Goal: Task Accomplishment & Management: Complete application form

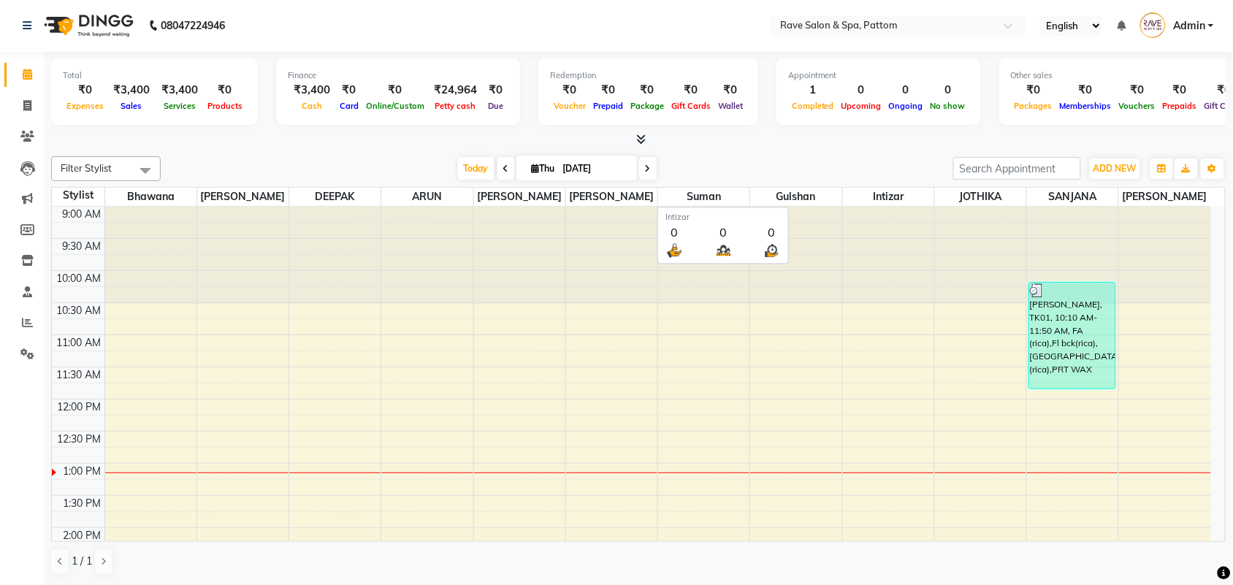
scroll to position [130, 0]
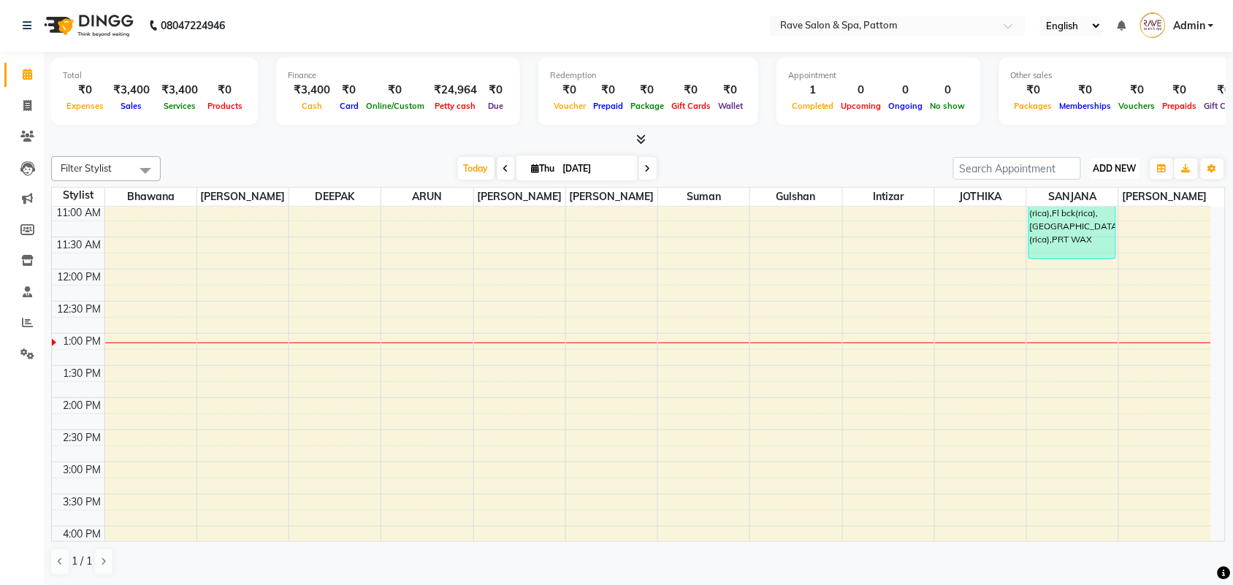
click at [1100, 169] on span "ADD NEW" at bounding box center [1115, 168] width 43 height 11
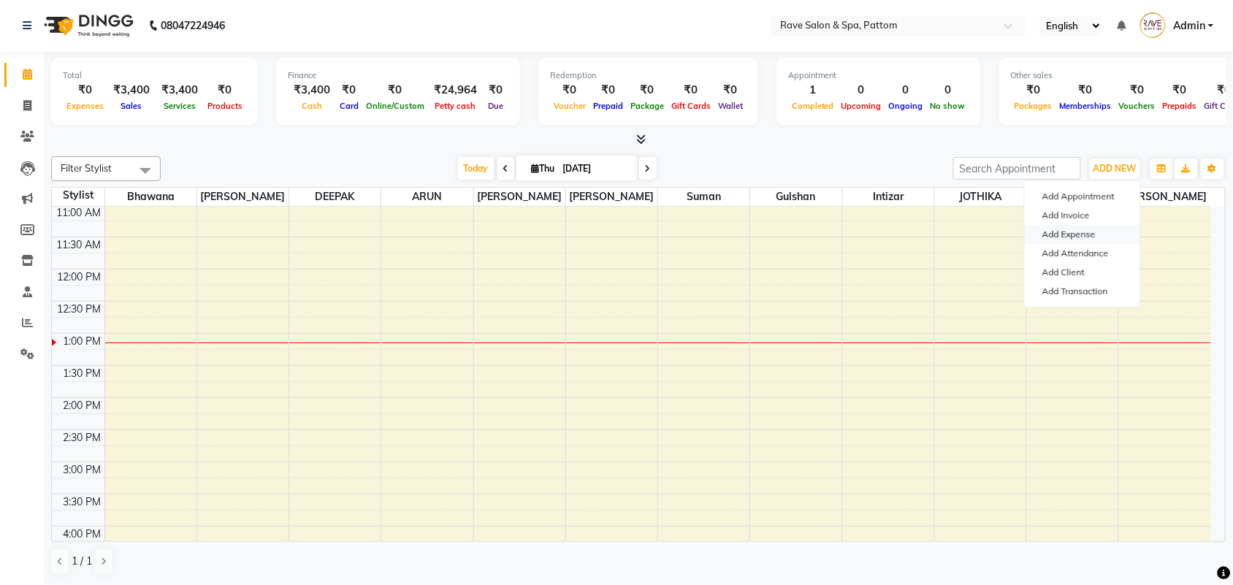
click at [1080, 225] on link "Add Expense" at bounding box center [1082, 234] width 115 height 19
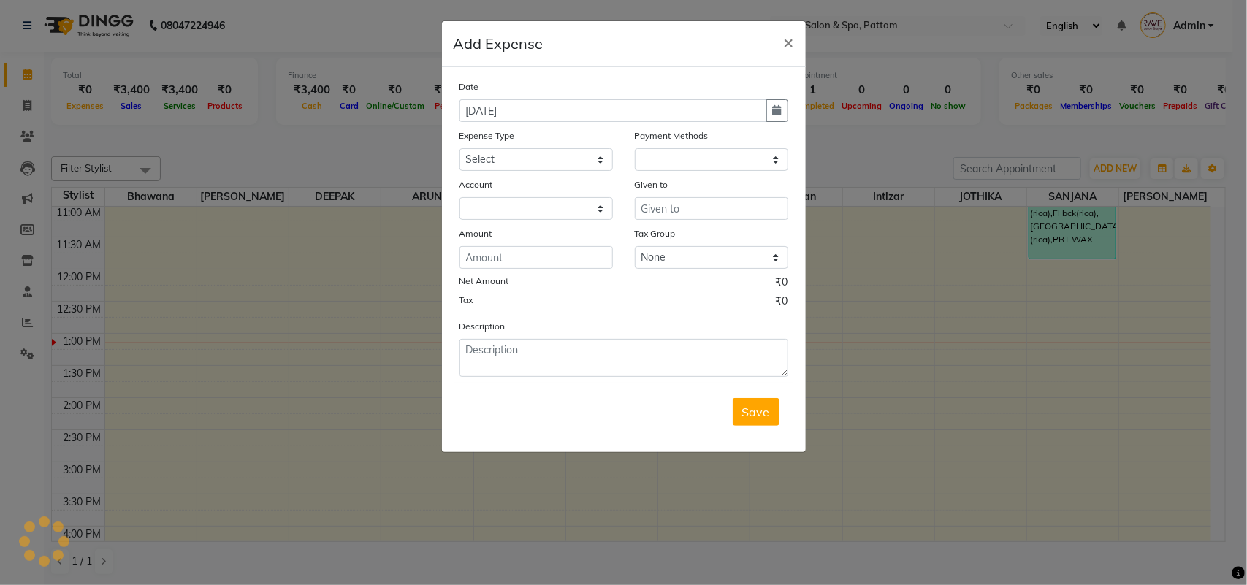
select select "1"
select select "2362"
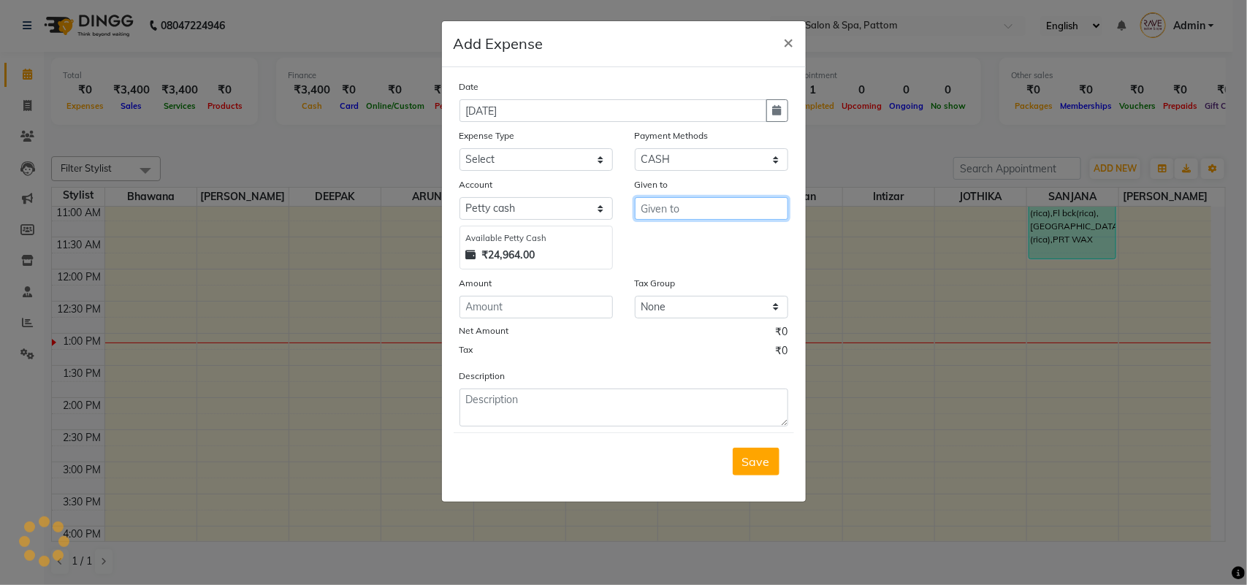
click at [694, 206] on input "text" at bounding box center [711, 208] width 153 height 23
click at [577, 243] on div "Available [PERSON_NAME] Cash ₹24,964.00" at bounding box center [536, 248] width 153 height 44
click at [815, 461] on ngb-modal-window "Add Expense × Date [DATE] Expense Type Select Accounting Charge CA Advance Sala…" at bounding box center [623, 292] width 1247 height 585
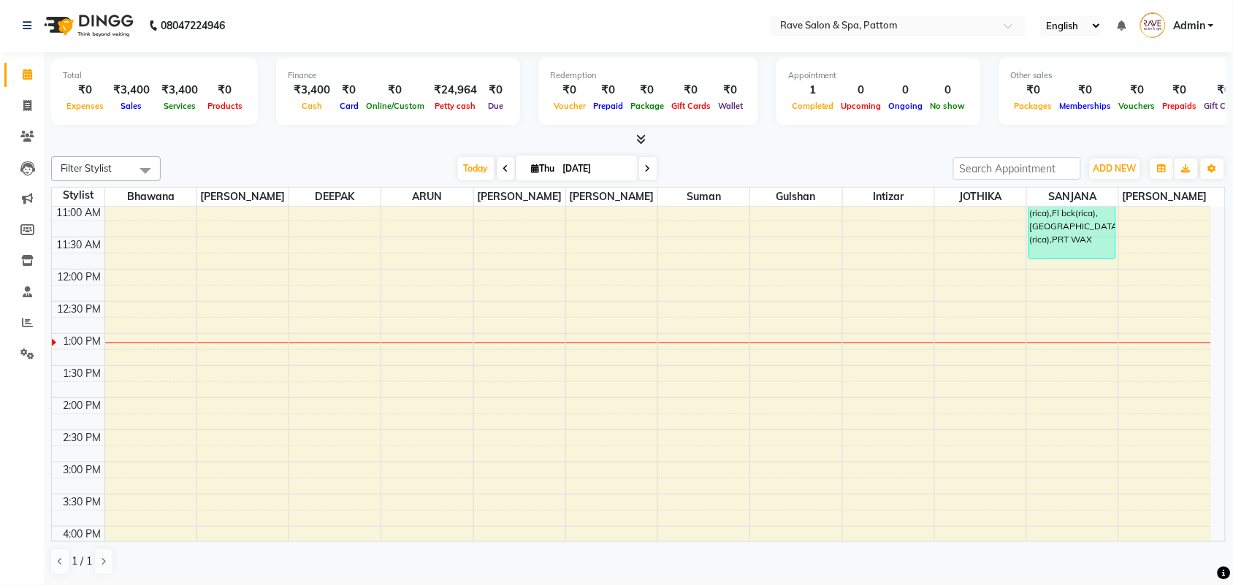
click at [24, 337] on li "Reports" at bounding box center [22, 323] width 44 height 31
click at [24, 322] on icon at bounding box center [27, 322] width 11 height 11
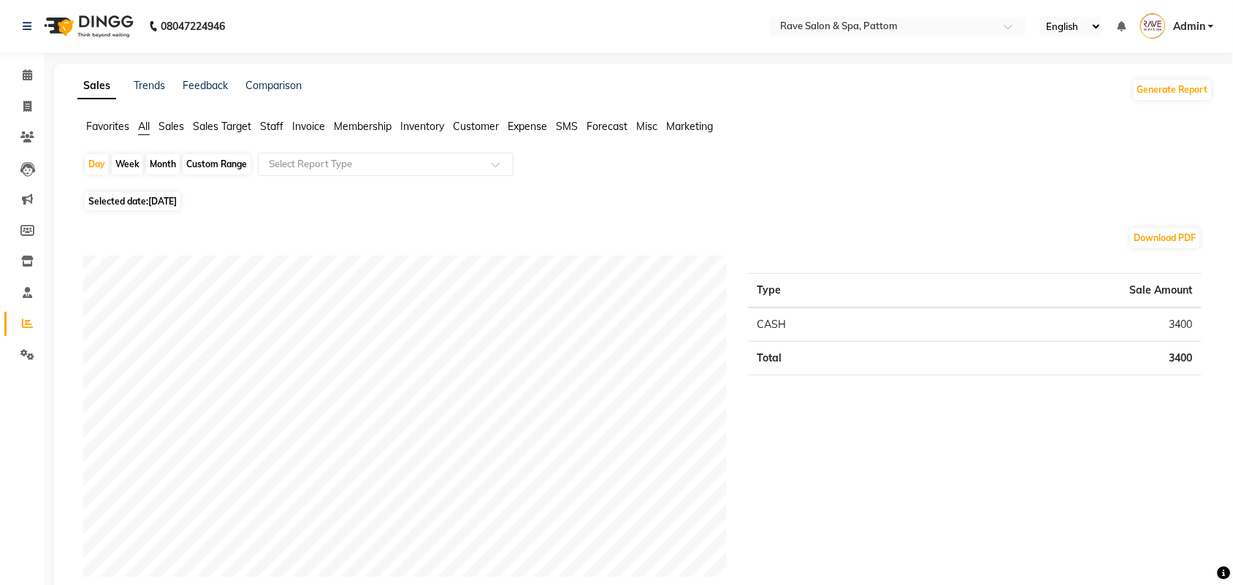
click at [199, 122] on span "Sales Target" at bounding box center [222, 126] width 58 height 13
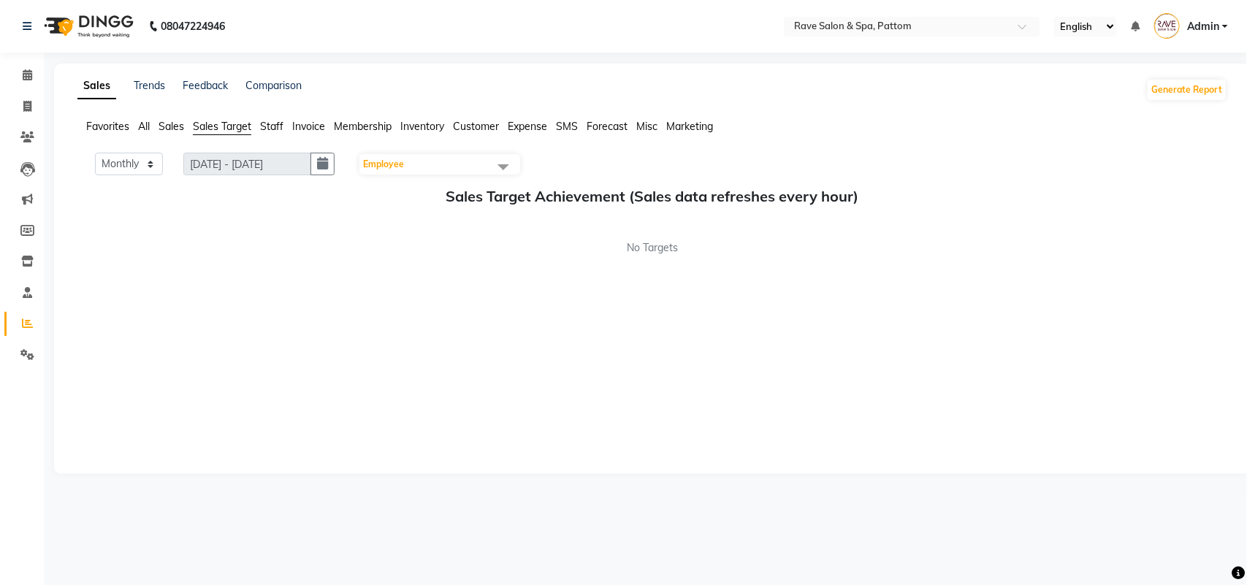
click at [167, 122] on span "Sales" at bounding box center [172, 126] width 26 height 13
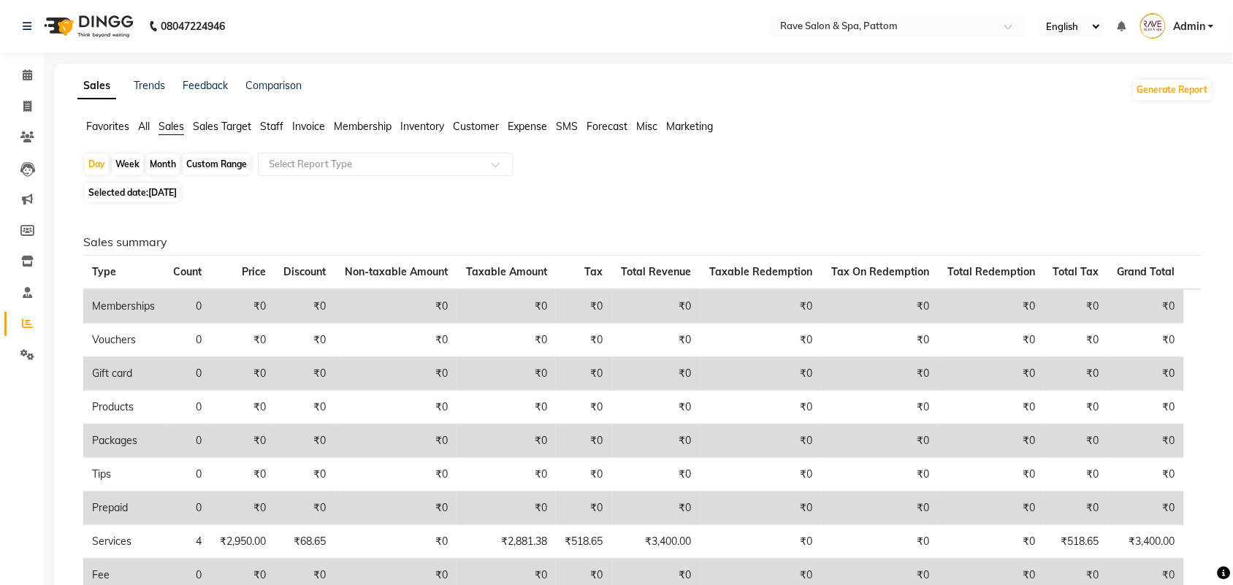
click at [177, 192] on span "[DATE]" at bounding box center [162, 192] width 28 height 11
select select "9"
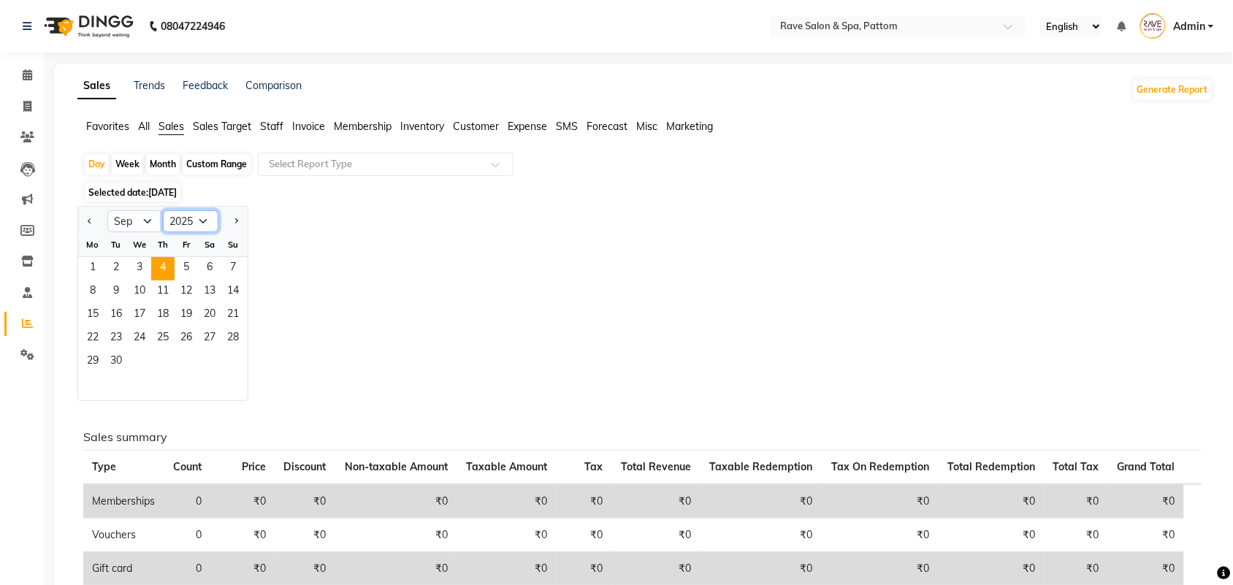
click at [177, 226] on select "2015 2016 2017 2018 2019 2020 2021 2022 2023 2024 2025 2026 2027 2028 2029 2030…" at bounding box center [191, 221] width 56 height 22
select select "2024"
click at [163, 211] on select "2015 2016 2017 2018 2019 2020 2021 2022 2023 2024 2025 2026 2027 2028 2029 2030…" at bounding box center [191, 221] width 56 height 22
click at [226, 267] on span "1" at bounding box center [232, 268] width 23 height 23
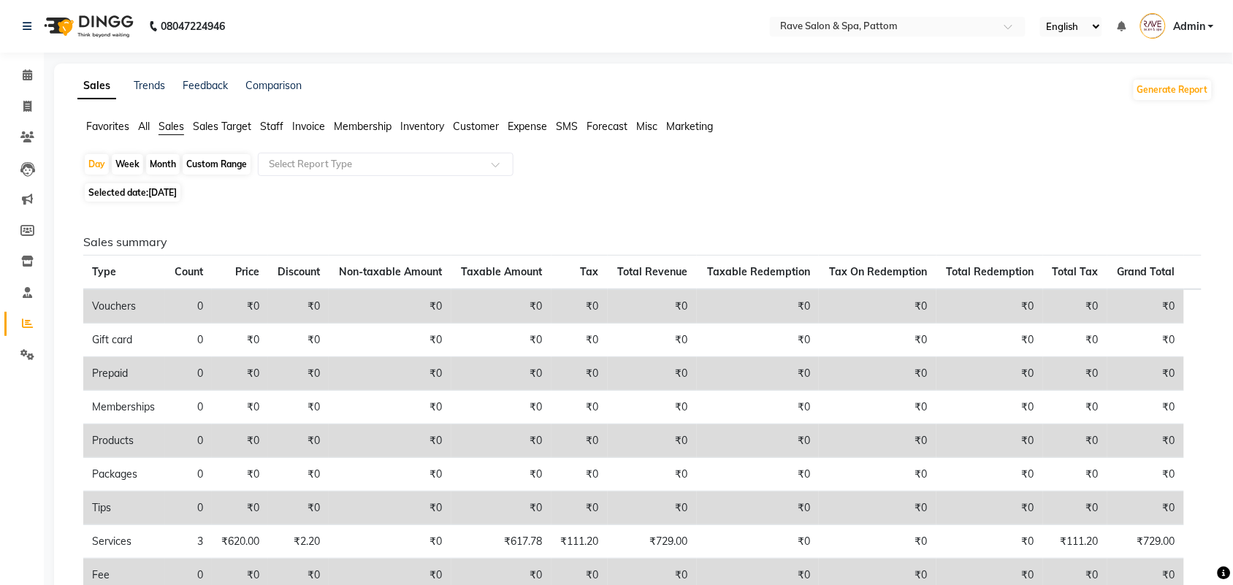
click at [175, 121] on span "Sales" at bounding box center [172, 126] width 26 height 13
click at [210, 164] on div "Custom Range" at bounding box center [217, 164] width 68 height 20
select select "9"
select select "2024"
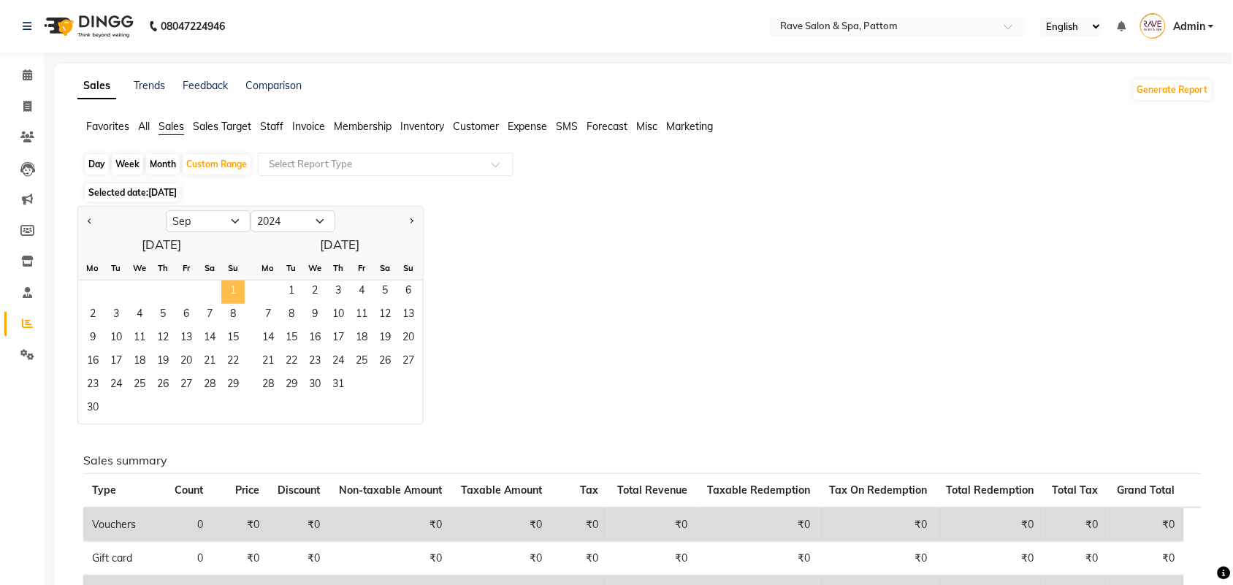
click at [236, 287] on span "1" at bounding box center [232, 292] width 23 height 23
click at [94, 405] on span "30" at bounding box center [92, 408] width 23 height 23
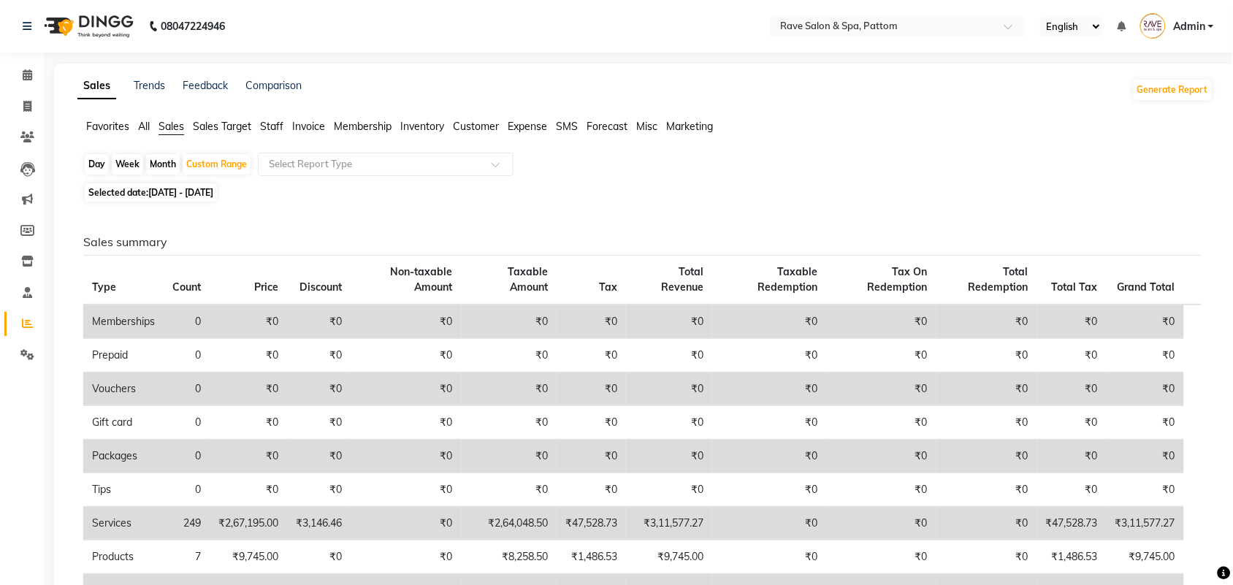
click at [269, 126] on span "Staff" at bounding box center [271, 126] width 23 height 13
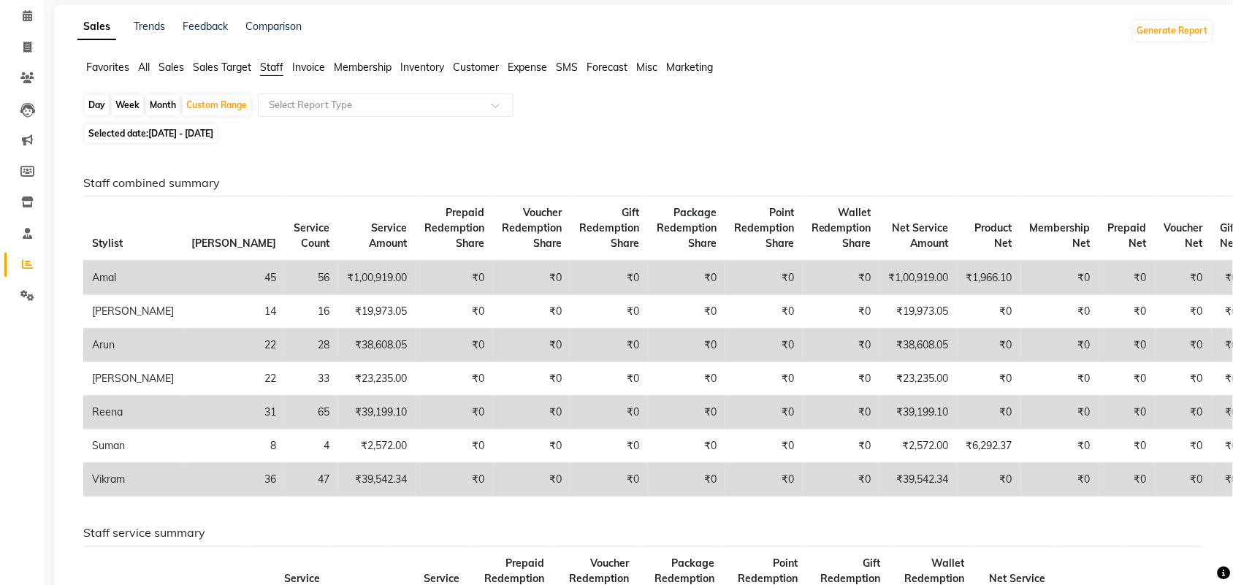
scroll to position [91, 0]
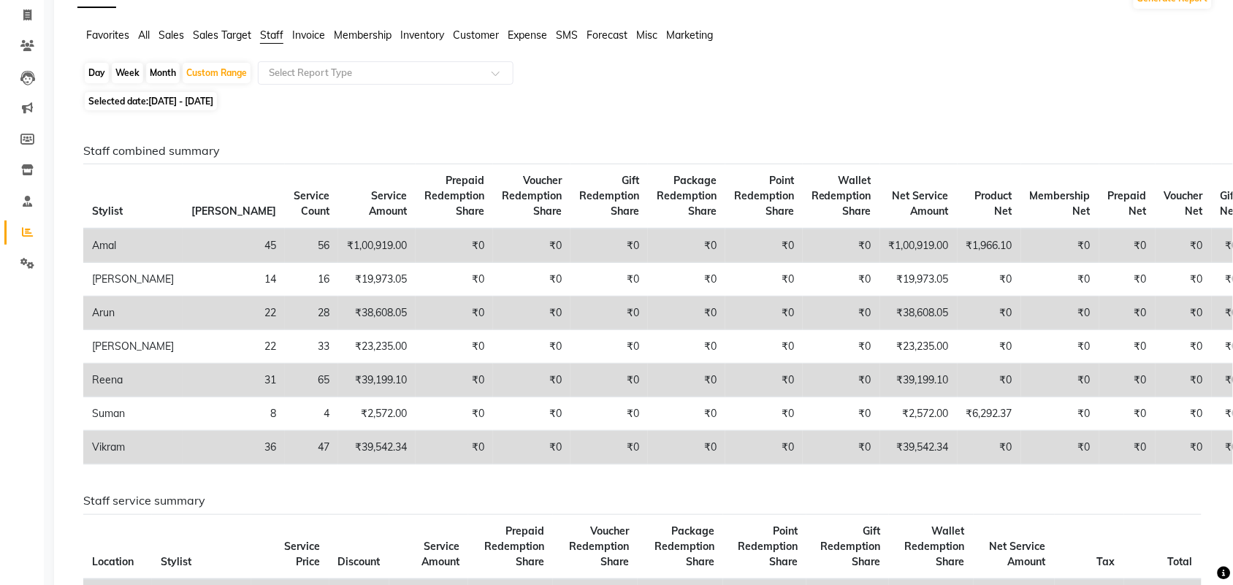
click at [203, 96] on span "[DATE] - [DATE]" at bounding box center [180, 101] width 65 height 11
select select "9"
select select "2024"
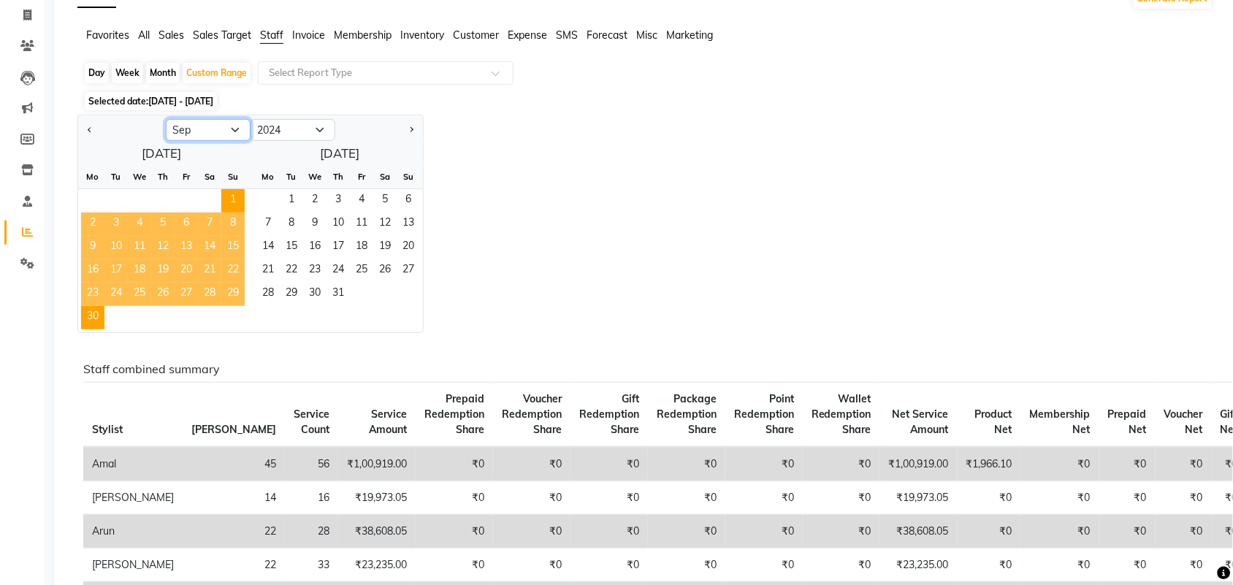
click at [228, 126] on select "Jan Feb Mar Apr May Jun [DATE] Aug Sep Oct Nov Dec" at bounding box center [208, 130] width 85 height 22
select select "6"
click at [166, 120] on select "Jan Feb Mar Apr May Jun [DATE] Aug Sep Oct Nov Dec" at bounding box center [208, 130] width 85 height 22
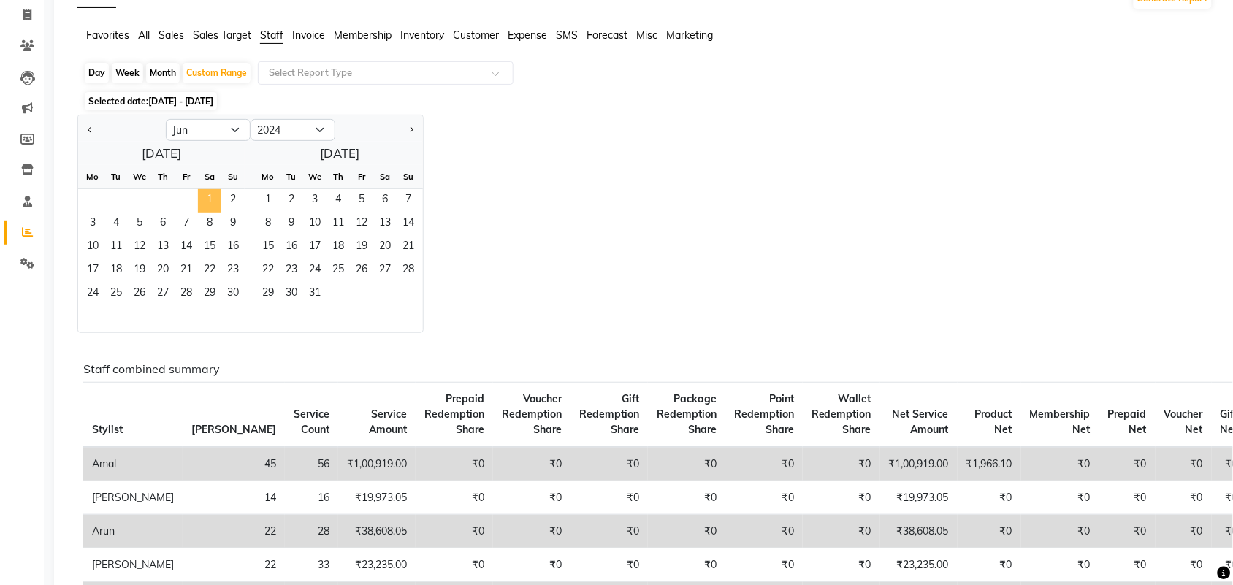
click at [210, 205] on span "1" at bounding box center [209, 200] width 23 height 23
click at [241, 289] on span "30" at bounding box center [232, 294] width 23 height 23
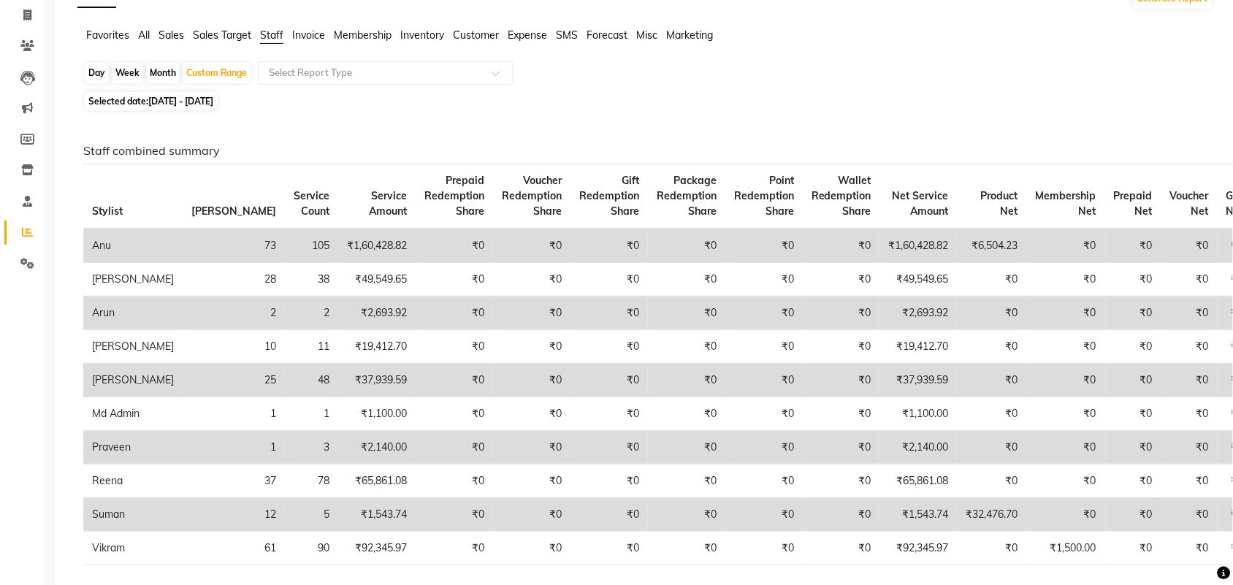
click at [159, 74] on div "Month" at bounding box center [163, 73] width 34 height 20
select select "6"
select select "2024"
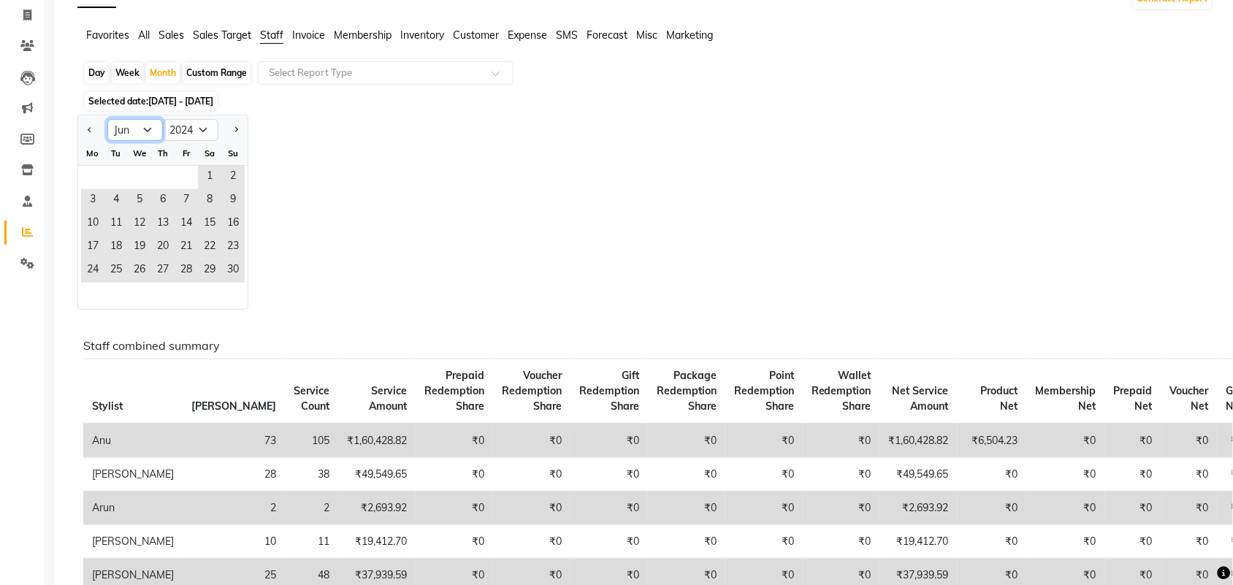
click at [146, 132] on select "Jan Feb Mar Apr May Jun [DATE] Aug Sep Oct Nov Dec" at bounding box center [135, 130] width 56 height 22
click at [107, 120] on select "Jan Feb Mar Apr May Jun [DATE] Aug Sep Oct Nov Dec" at bounding box center [135, 130] width 56 height 22
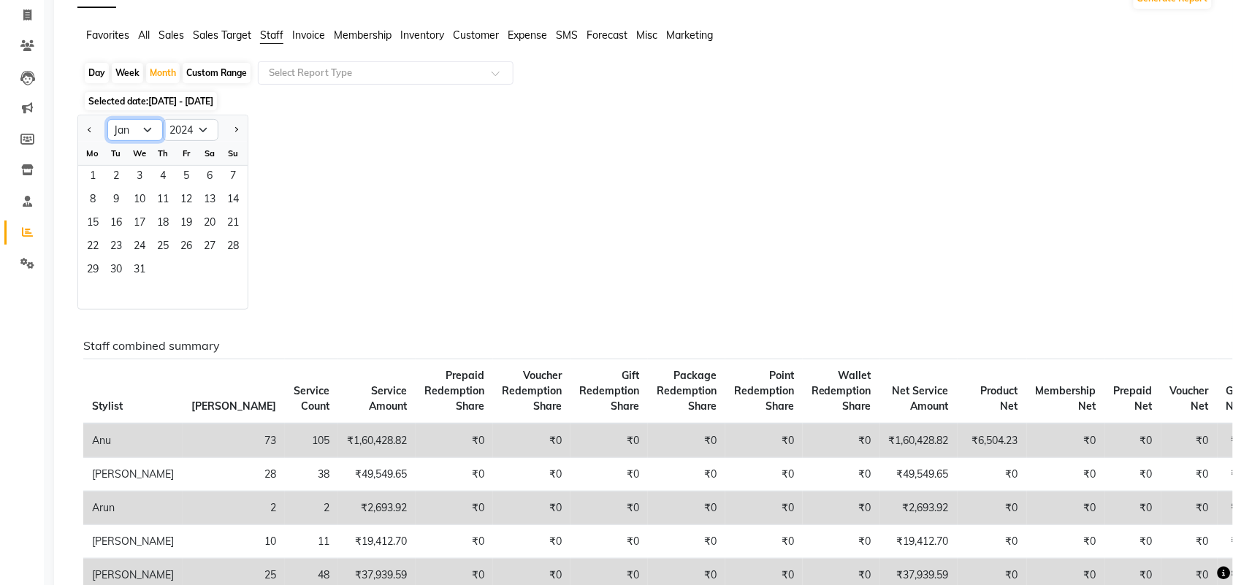
click at [156, 132] on select "Jan Feb Mar Apr May Jun [DATE] Aug Sep Oct Nov Dec" at bounding box center [135, 130] width 56 height 22
select select "8"
click at [107, 120] on select "Jan Feb Mar Apr May Jun [DATE] Aug Sep Oct Nov Dec" at bounding box center [135, 130] width 56 height 22
click at [209, 126] on select "2014 2015 2016 2017 2018 2019 2020 2021 2022 2023 2024 2025 2026 2027 2028 2029…" at bounding box center [191, 130] width 56 height 22
select select "2023"
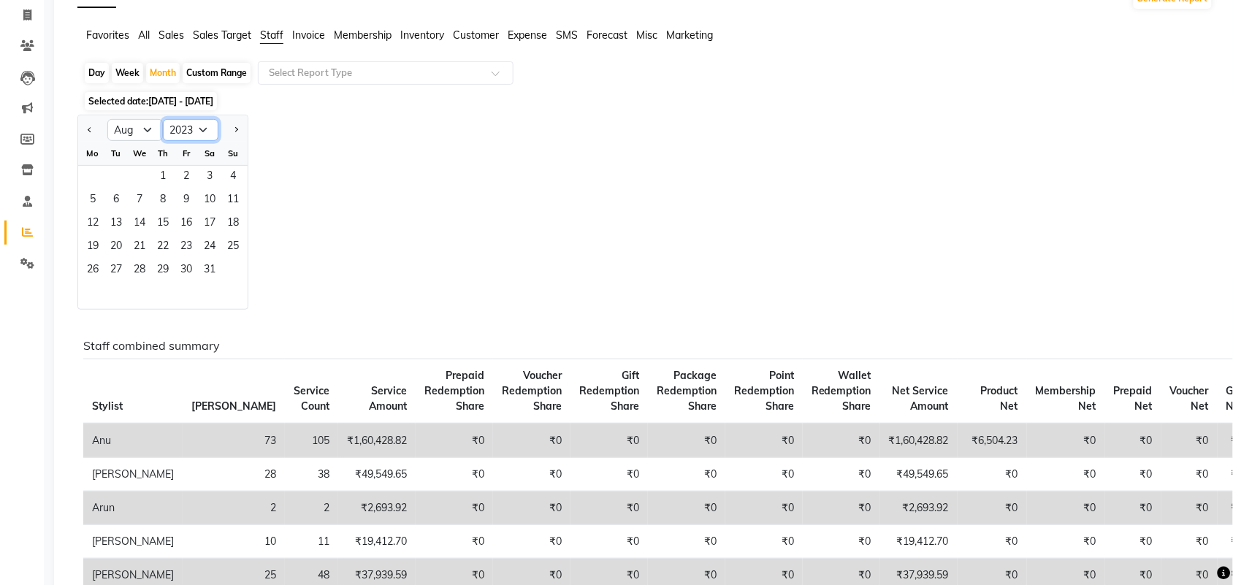
click at [163, 120] on select "2014 2015 2016 2017 2018 2019 2020 2021 2022 2023 2024 2025 2026 2027 2028 2029…" at bounding box center [191, 130] width 56 height 22
click at [110, 172] on span "1" at bounding box center [115, 177] width 23 height 23
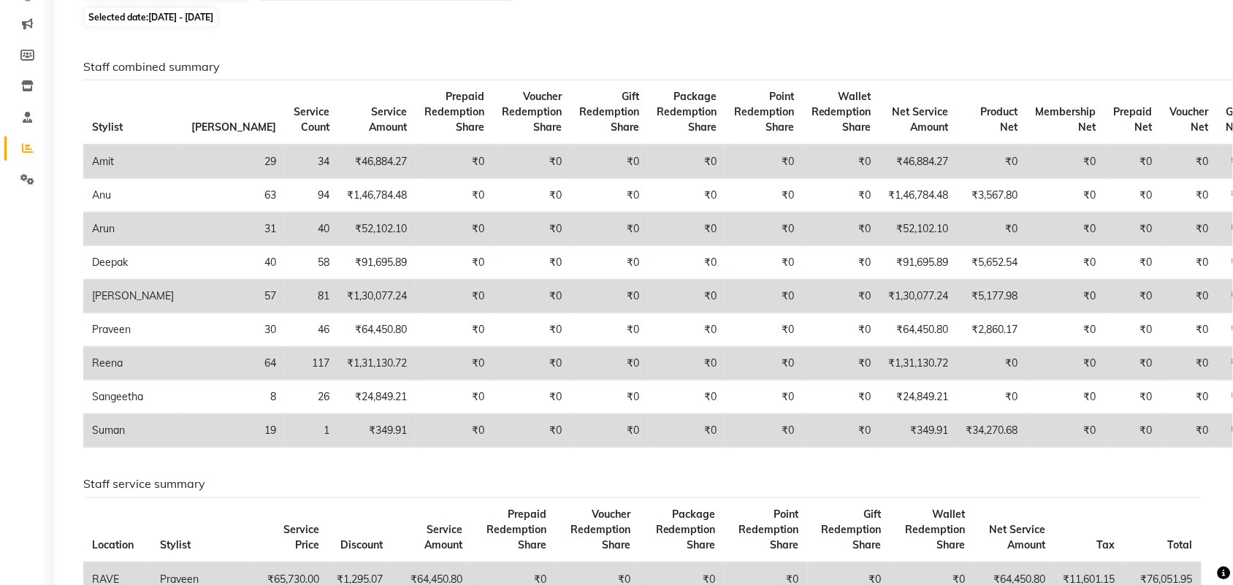
scroll to position [0, 0]
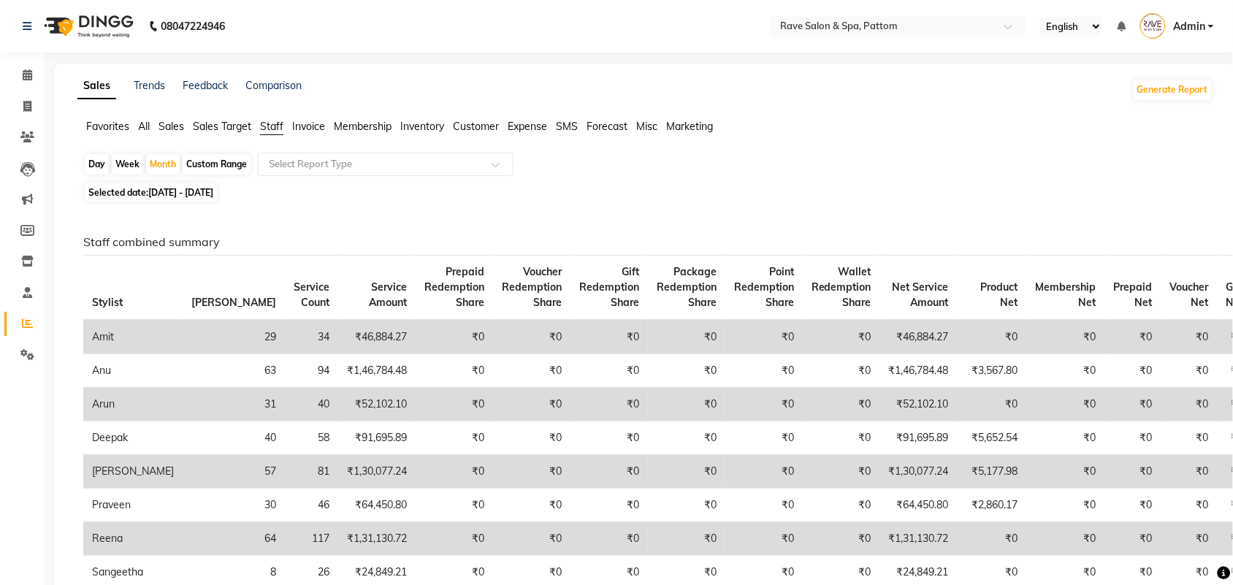
click at [172, 121] on span "Sales" at bounding box center [172, 126] width 26 height 13
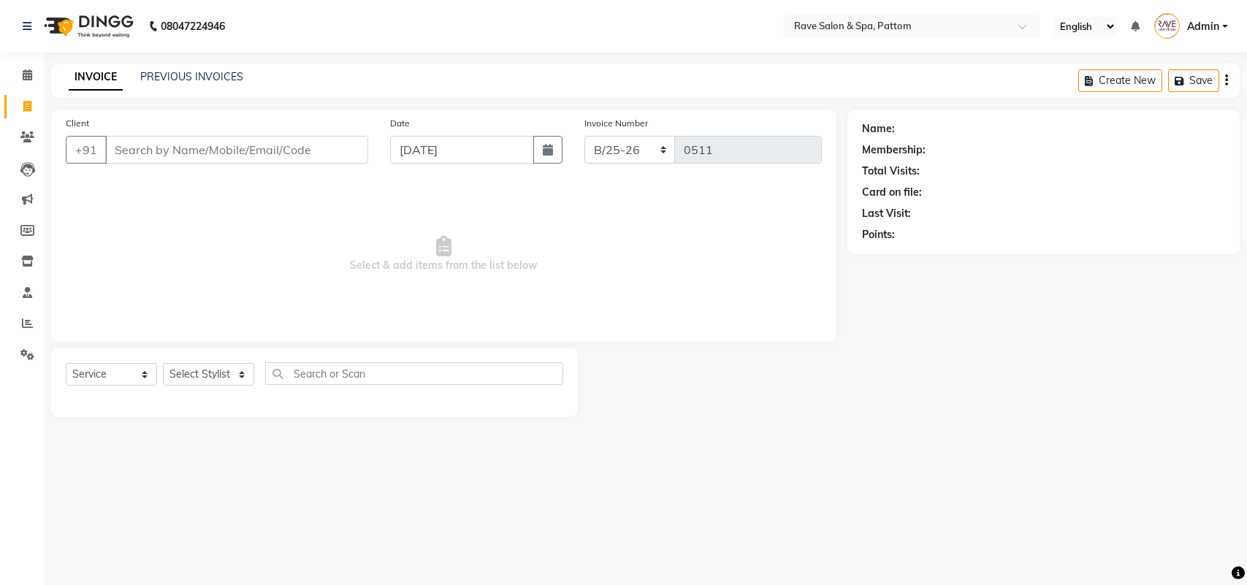
select select "service"
click at [26, 316] on span at bounding box center [28, 324] width 26 height 17
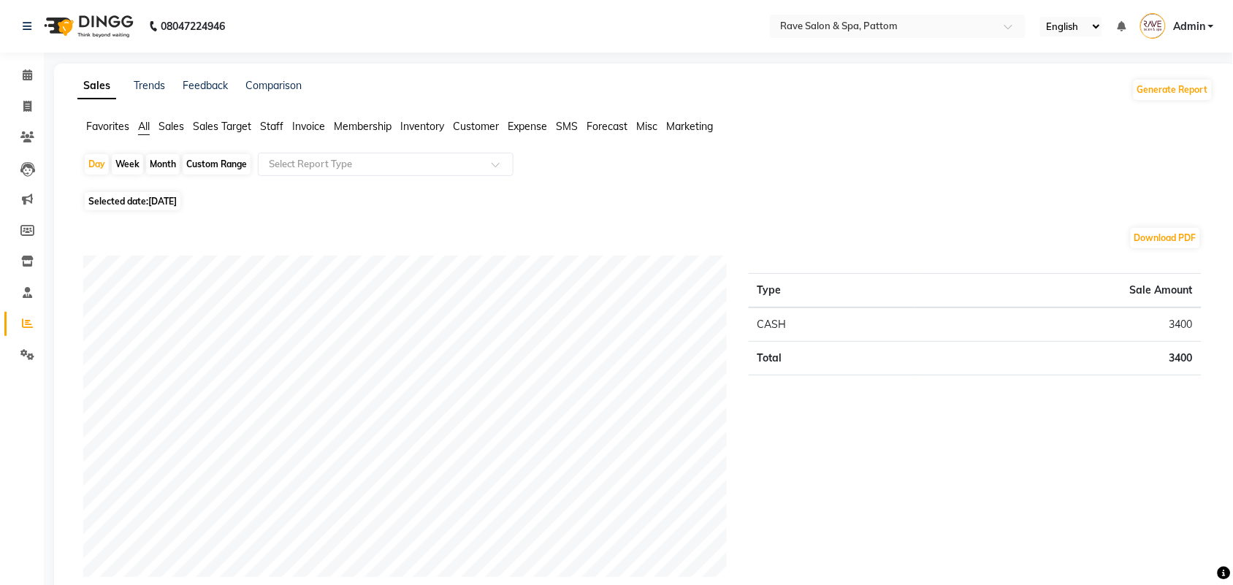
click at [180, 124] on span "Sales" at bounding box center [172, 126] width 26 height 13
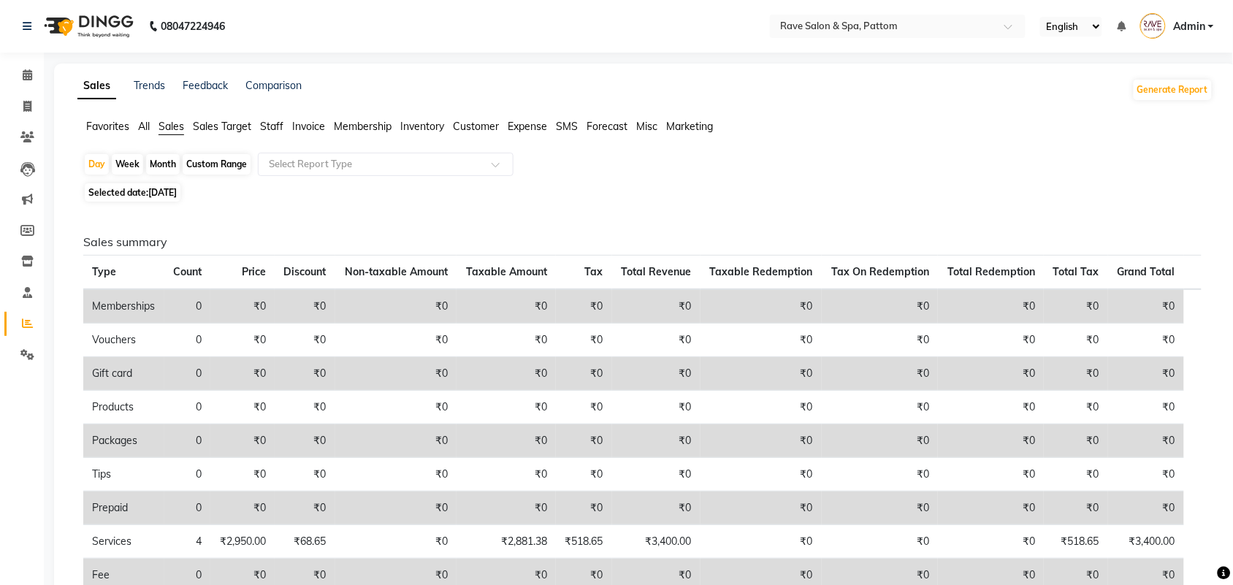
click at [214, 162] on div "Custom Range" at bounding box center [217, 164] width 68 height 20
select select "9"
select select "2025"
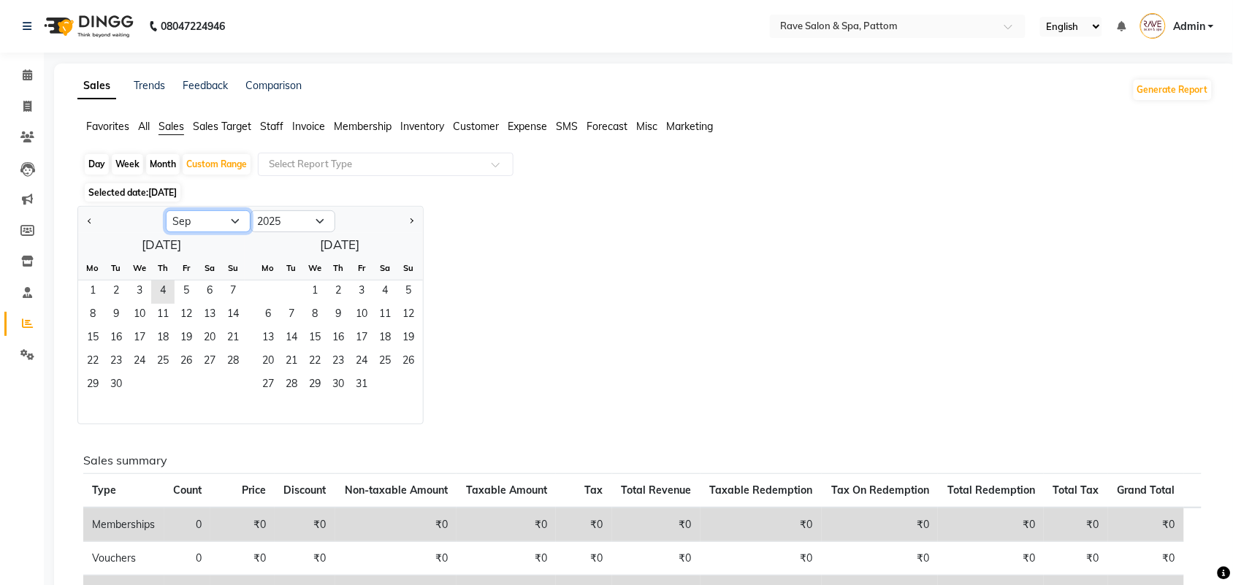
click at [191, 217] on select "Jan Feb Mar Apr May Jun [DATE] Aug Sep Oct Nov Dec" at bounding box center [208, 221] width 85 height 22
select select "8"
click at [166, 211] on select "Jan Feb Mar Apr May Jun [DATE] Aug Sep Oct Nov Dec" at bounding box center [208, 221] width 85 height 22
click at [184, 300] on span "1" at bounding box center [186, 292] width 23 height 23
click at [224, 385] on span "31" at bounding box center [232, 385] width 23 height 23
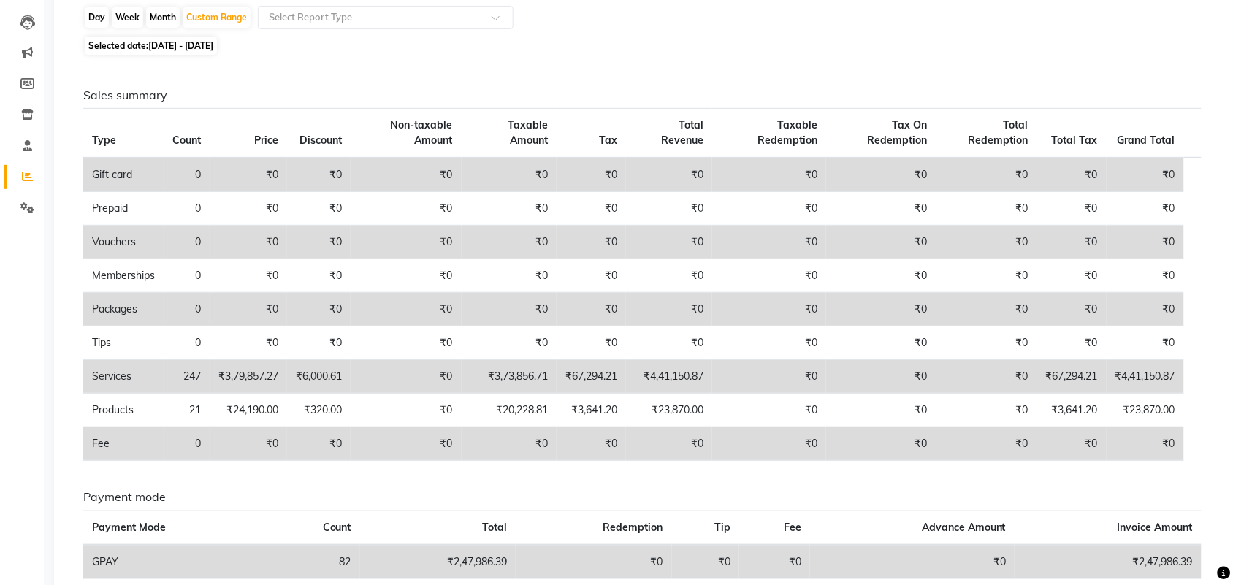
scroll to position [91, 0]
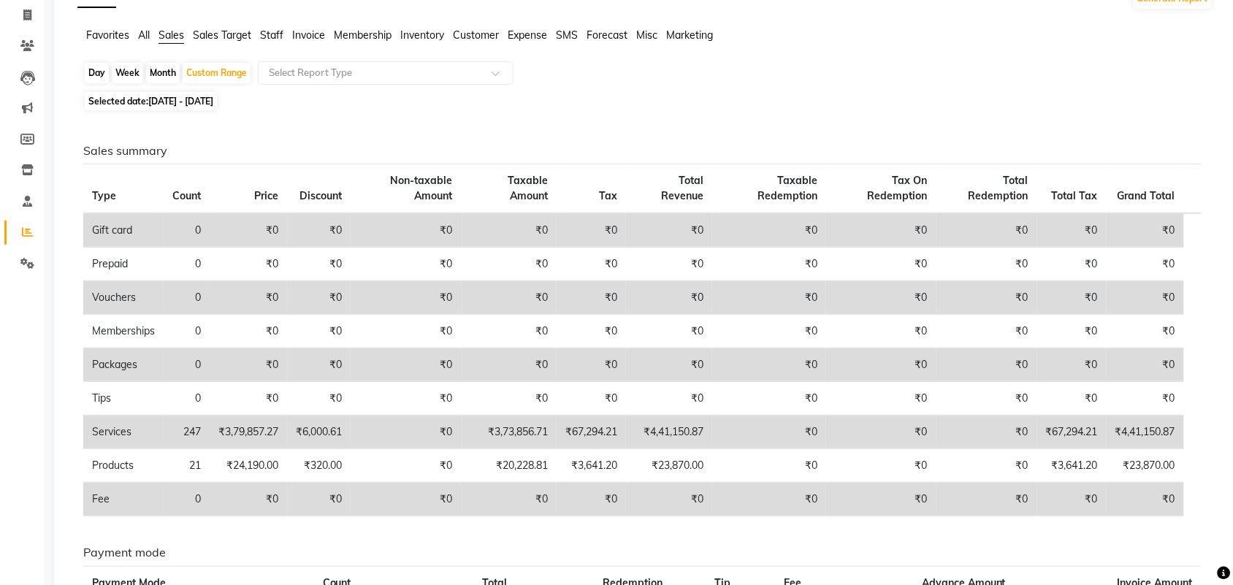
click at [169, 26] on div "Sales Trends Feedback Comparison Generate Report Favorites All Sales Sales Targ…" at bounding box center [645, 364] width 1183 height 785
click at [169, 31] on span "Sales" at bounding box center [172, 34] width 26 height 13
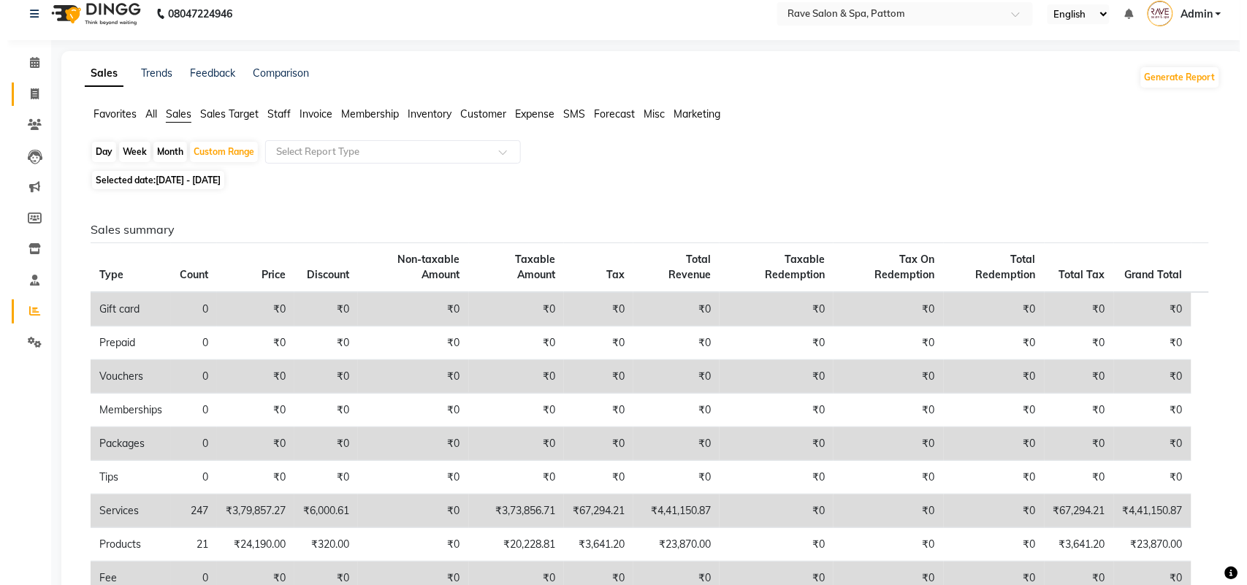
scroll to position [0, 0]
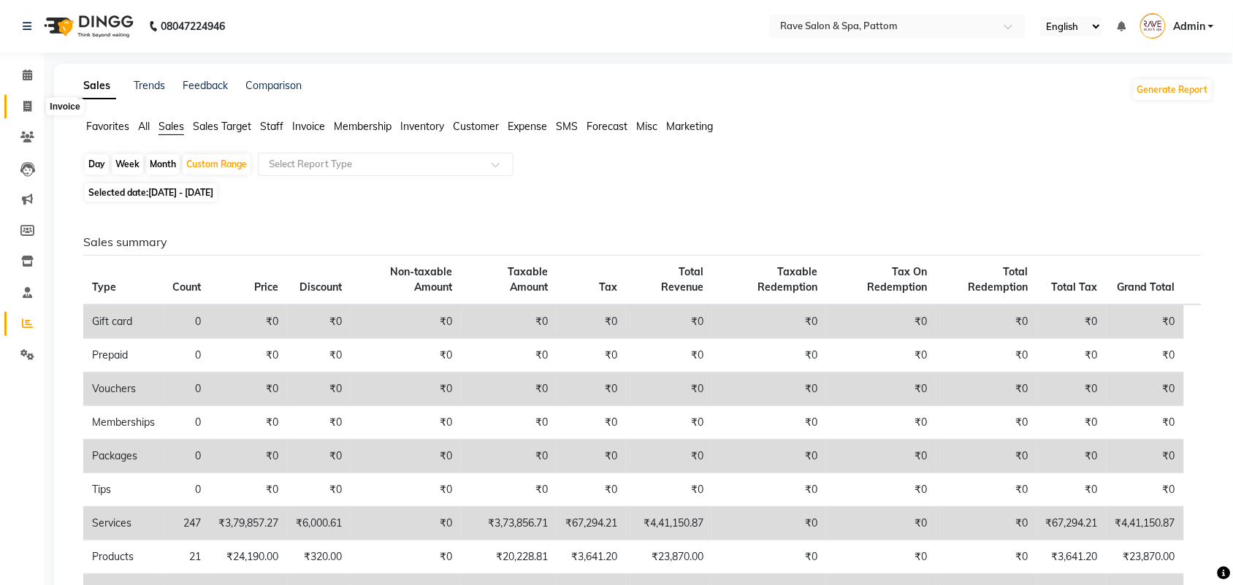
click at [20, 106] on span at bounding box center [28, 107] width 26 height 17
select select "service"
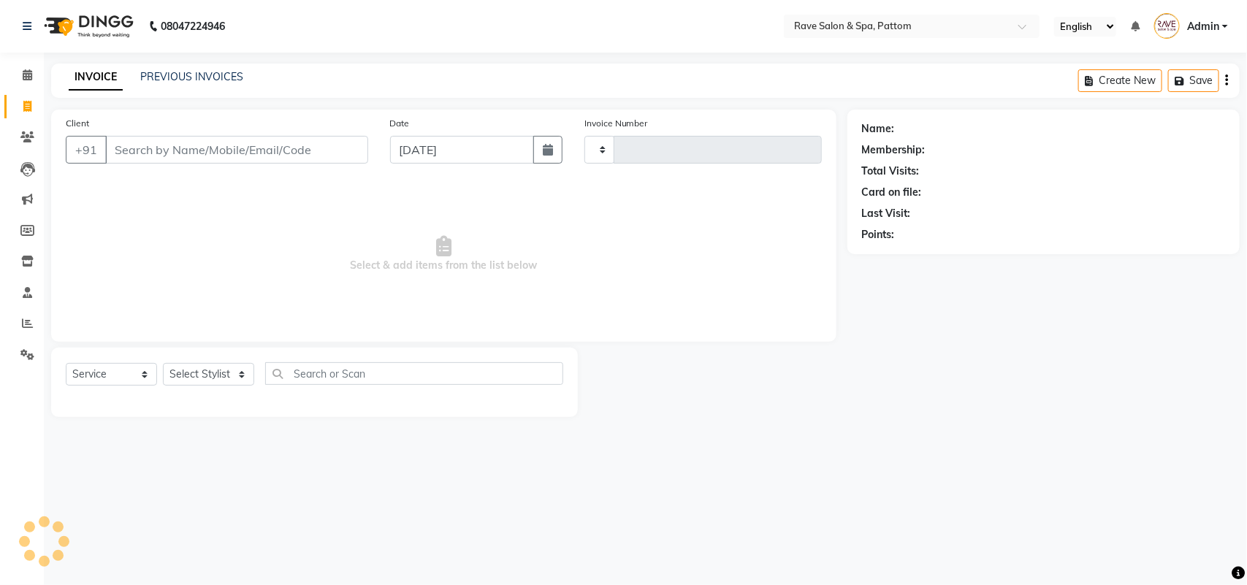
type input "0512"
select select "3587"
click at [198, 369] on select "Select Stylist" at bounding box center [208, 374] width 91 height 23
click at [163, 363] on select "Select Stylist Amal Amit Anand ANU Aravind ARUN Bhawana Bibek Bijay Rai Bipendr…" at bounding box center [208, 374] width 91 height 23
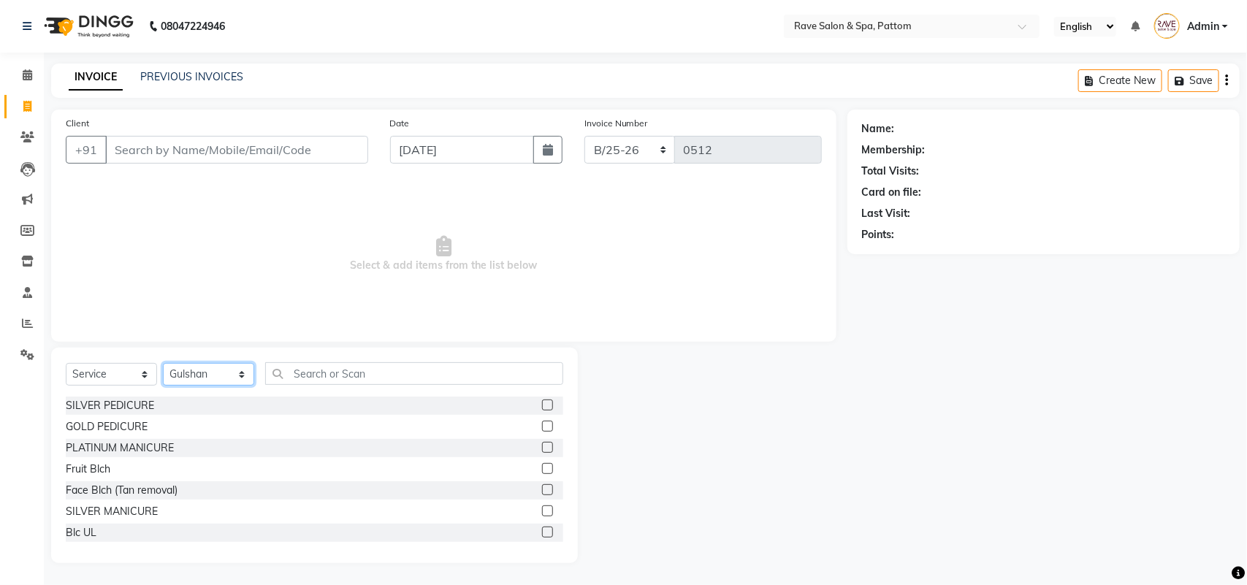
click at [227, 370] on select "Select Stylist Amal Amit Anand ANU Aravind ARUN Bhawana Bibek Bijay Rai Bipendr…" at bounding box center [208, 374] width 91 height 23
select select "16743"
click at [163, 363] on select "Select Stylist Amal Amit Anand ANU Aravind ARUN Bhawana Bibek Bijay Rai Bipendr…" at bounding box center [208, 374] width 91 height 23
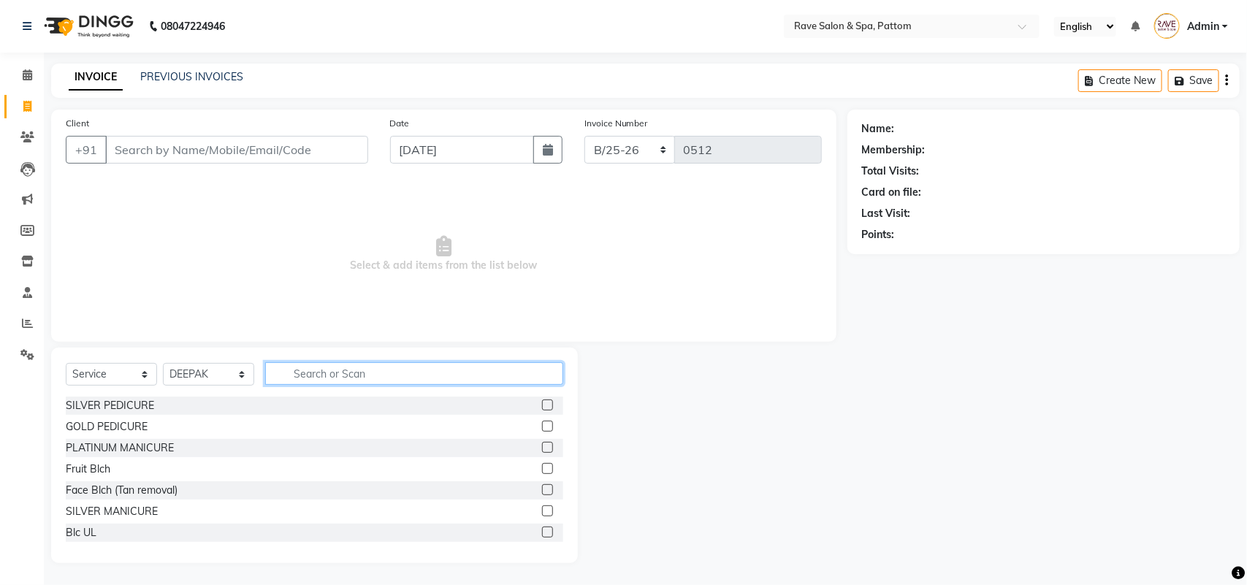
click at [348, 365] on input "text" at bounding box center [414, 373] width 298 height 23
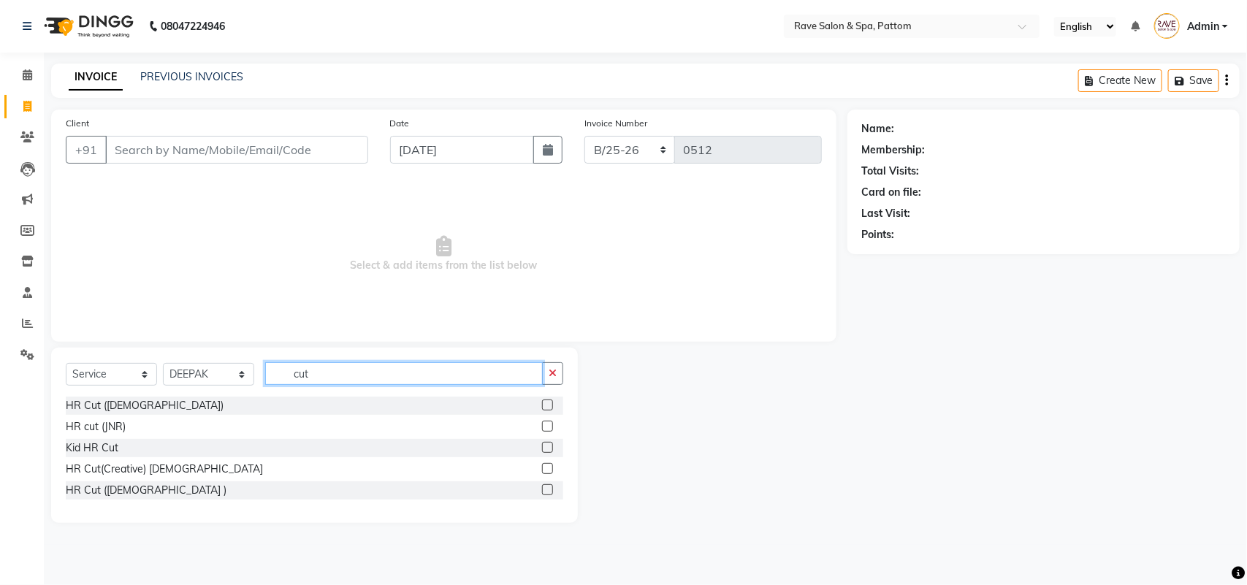
type input "cut"
click at [552, 403] on label at bounding box center [547, 405] width 11 height 11
click at [552, 403] on input "checkbox" at bounding box center [546, 405] width 9 height 9
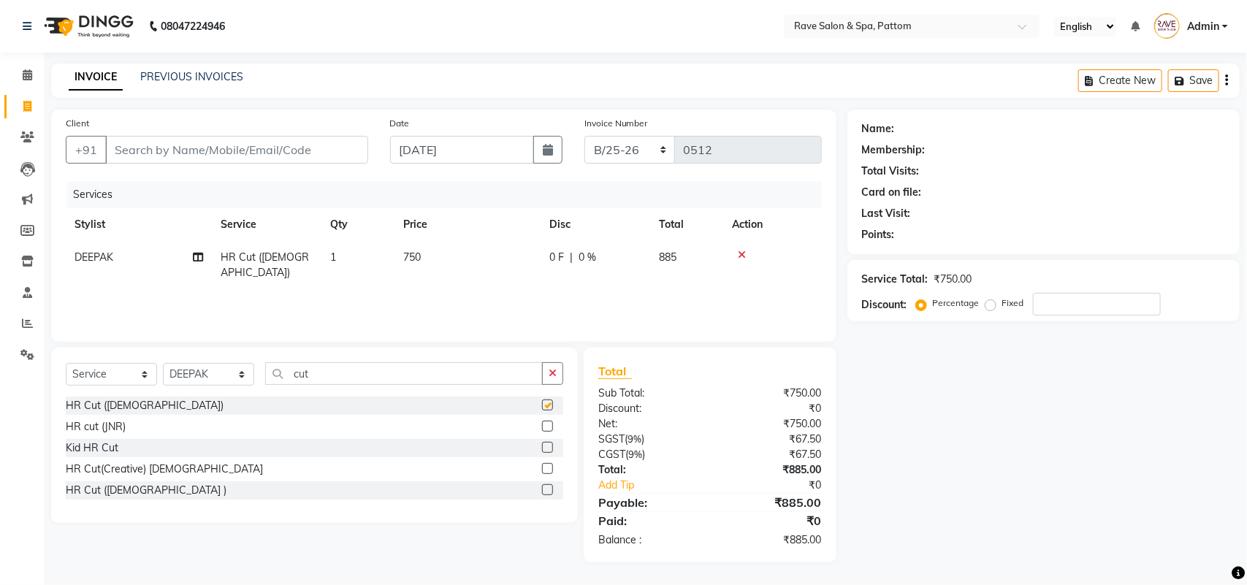
checkbox input "false"
click at [159, 157] on input "Client" at bounding box center [236, 150] width 263 height 28
click at [229, 146] on input "Client" at bounding box center [236, 150] width 263 height 28
type input "9"
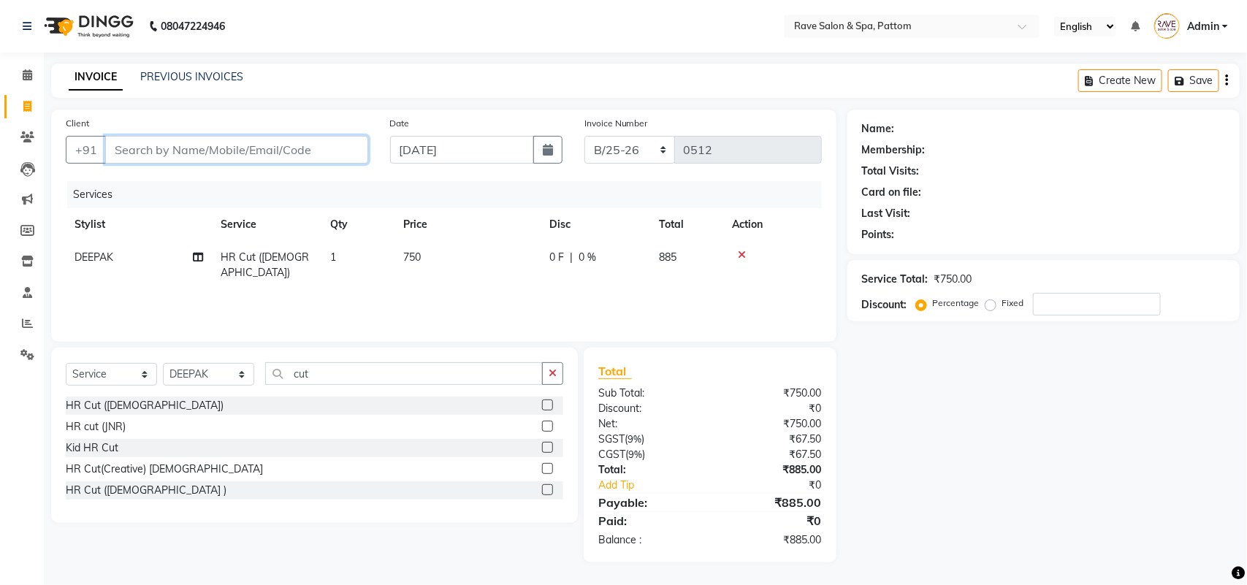
type input "0"
type input "9745928655"
click at [347, 142] on span "Add Client" at bounding box center [331, 149] width 58 height 15
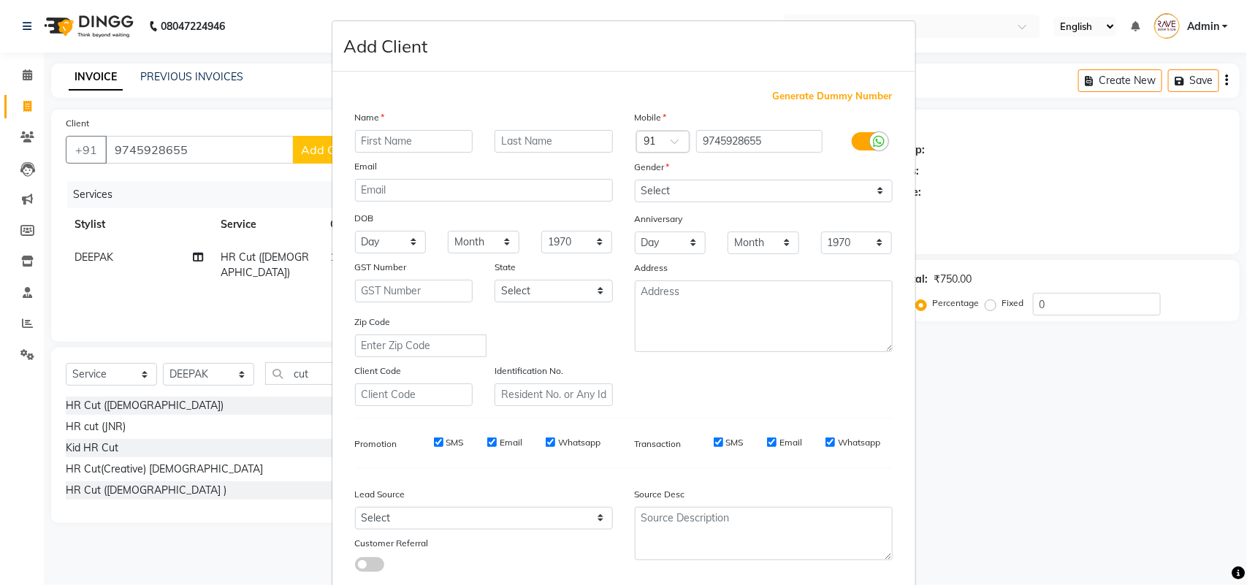
click at [376, 139] on input "text" at bounding box center [414, 141] width 118 height 23
type input "Priyanka"
click at [501, 143] on input "text" at bounding box center [554, 141] width 118 height 23
type input "Sunil"
click at [680, 190] on select "Select Male Female Other Prefer Not To Say" at bounding box center [764, 191] width 258 height 23
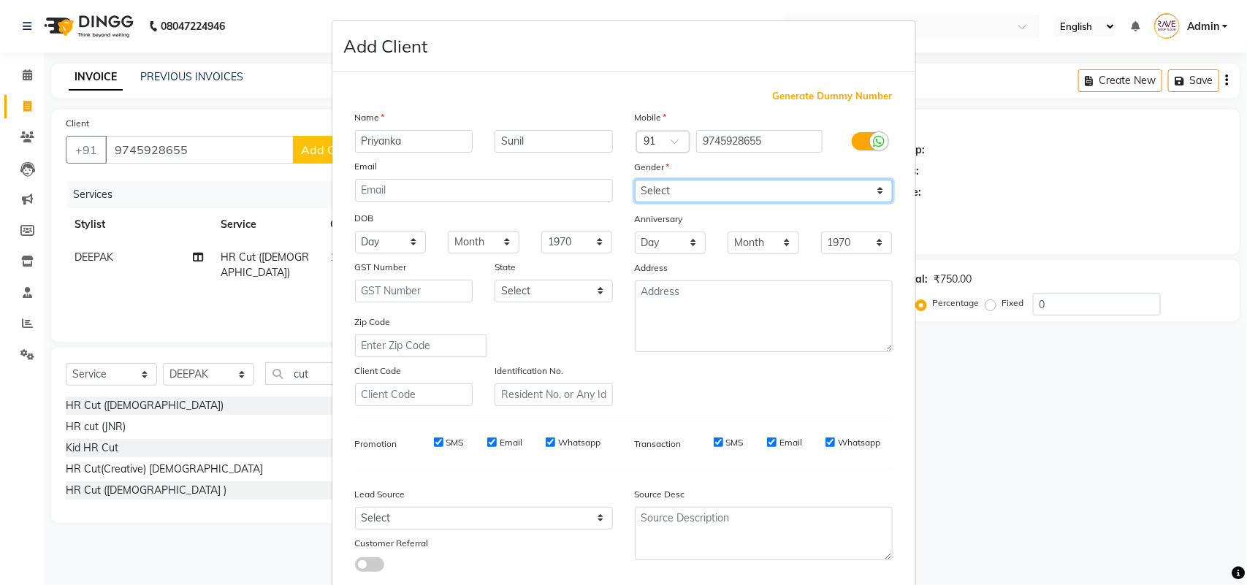
select select "female"
click at [635, 180] on select "Select Male Female Other Prefer Not To Say" at bounding box center [764, 191] width 258 height 23
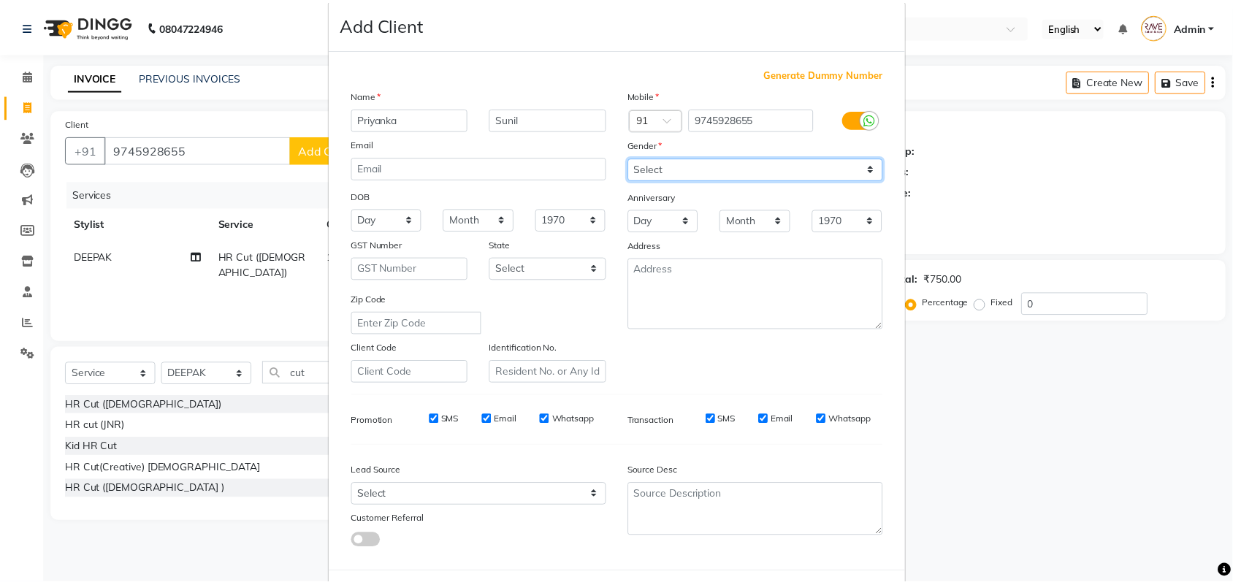
scroll to position [84, 0]
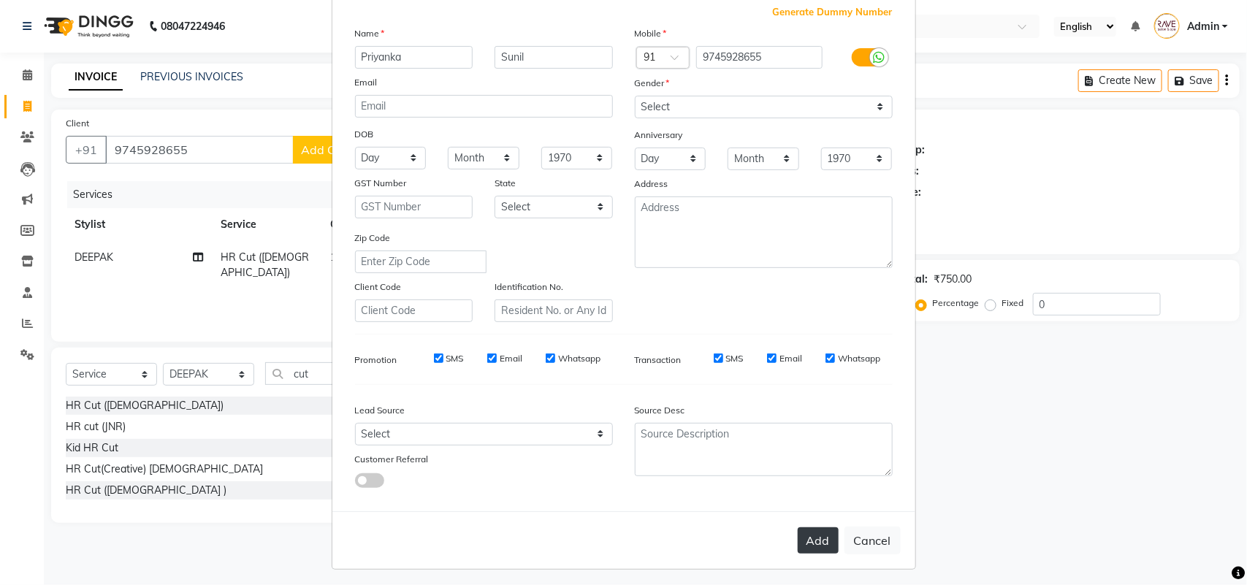
drag, startPoint x: 830, startPoint y: 527, endPoint x: 805, endPoint y: 557, distance: 38.4
click at [829, 527] on button "Add" at bounding box center [818, 540] width 41 height 26
select select
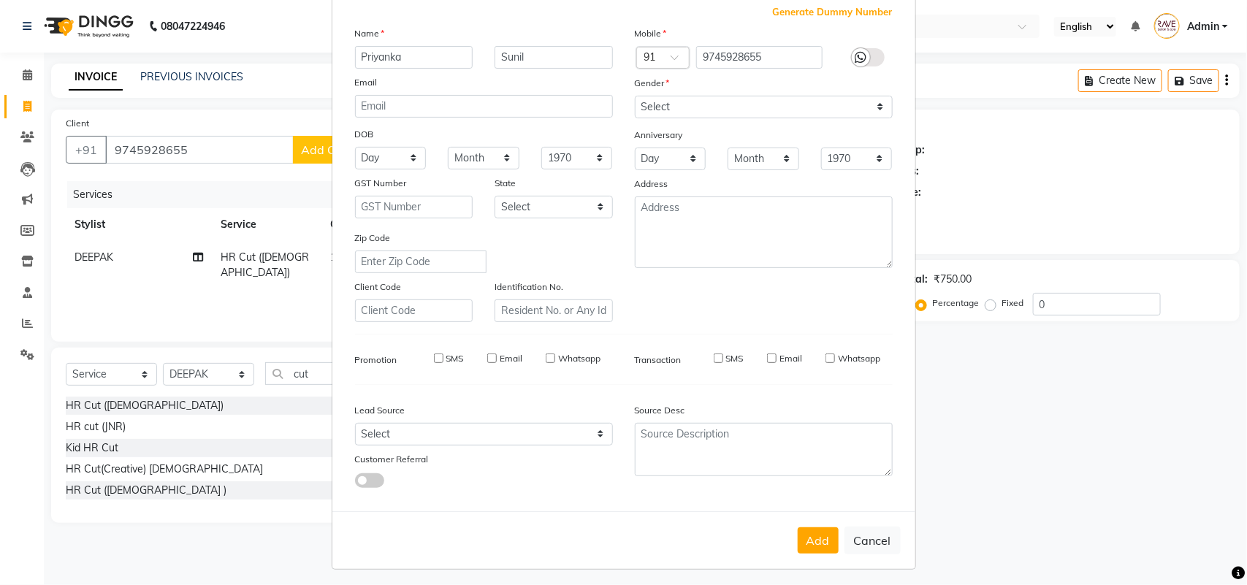
select select
checkbox input "false"
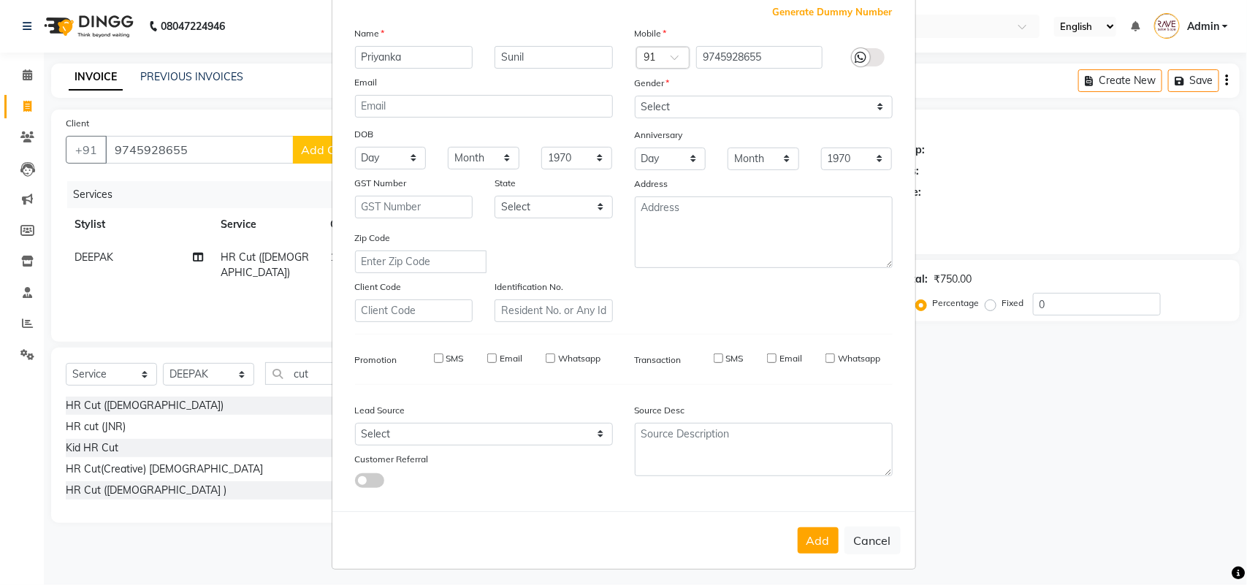
checkbox input "false"
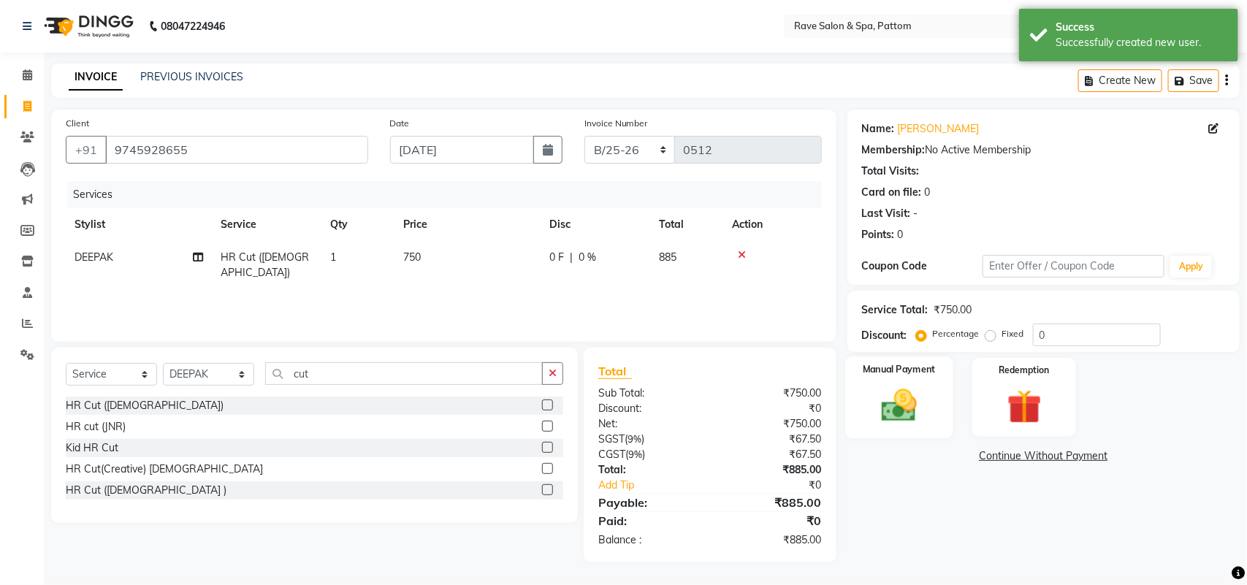
click at [912, 386] on img at bounding box center [899, 405] width 58 height 41
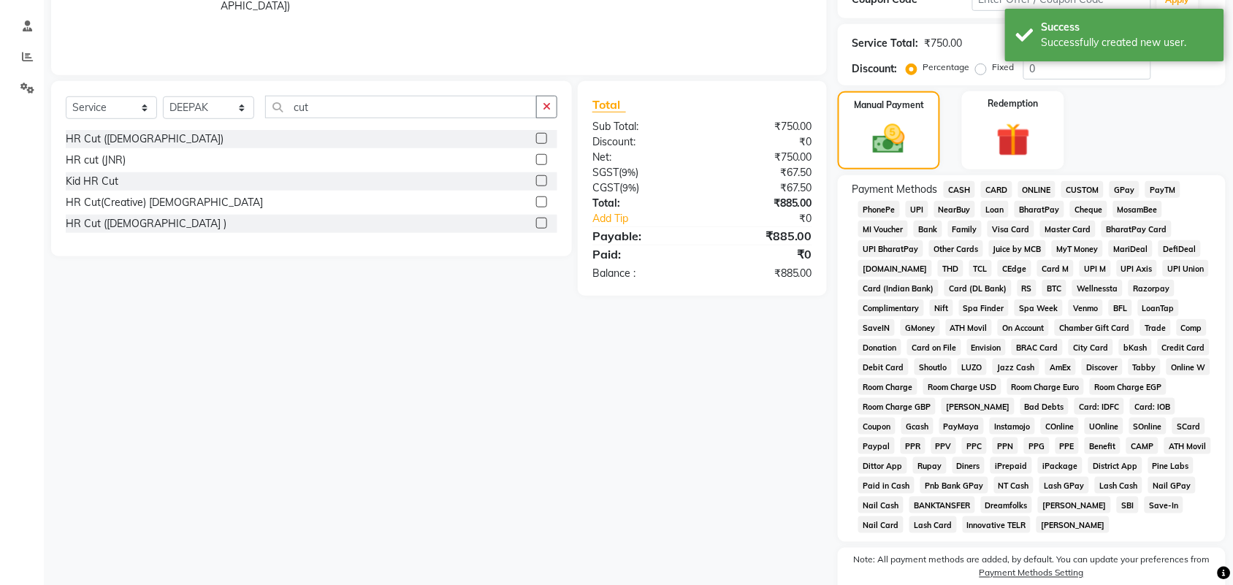
scroll to position [274, 0]
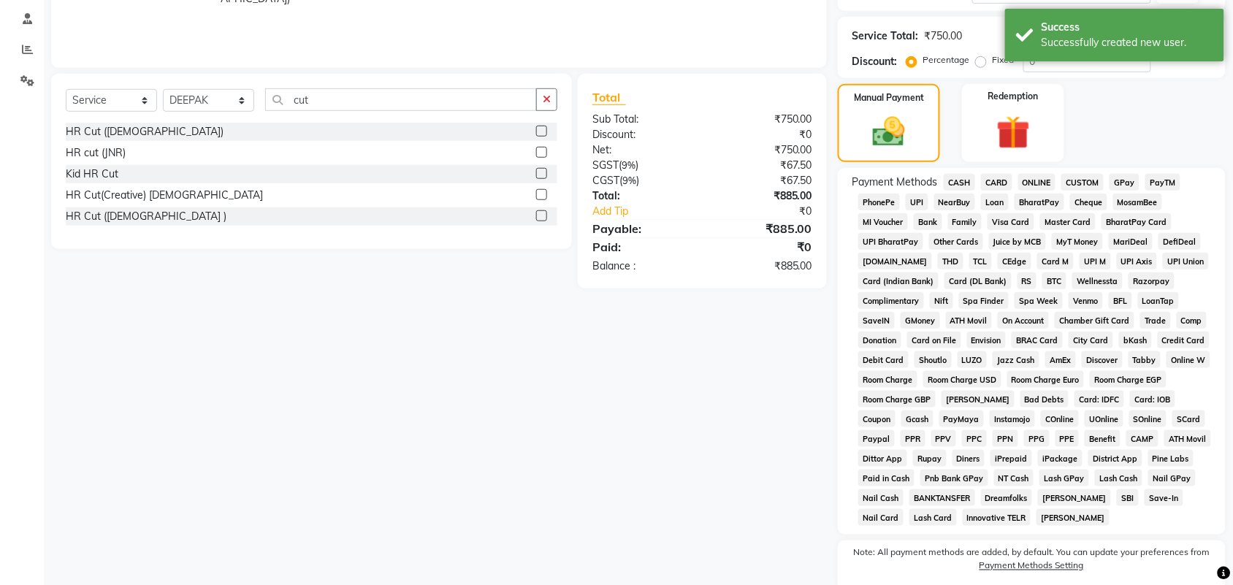
click at [1121, 180] on span "GPay" at bounding box center [1125, 182] width 30 height 17
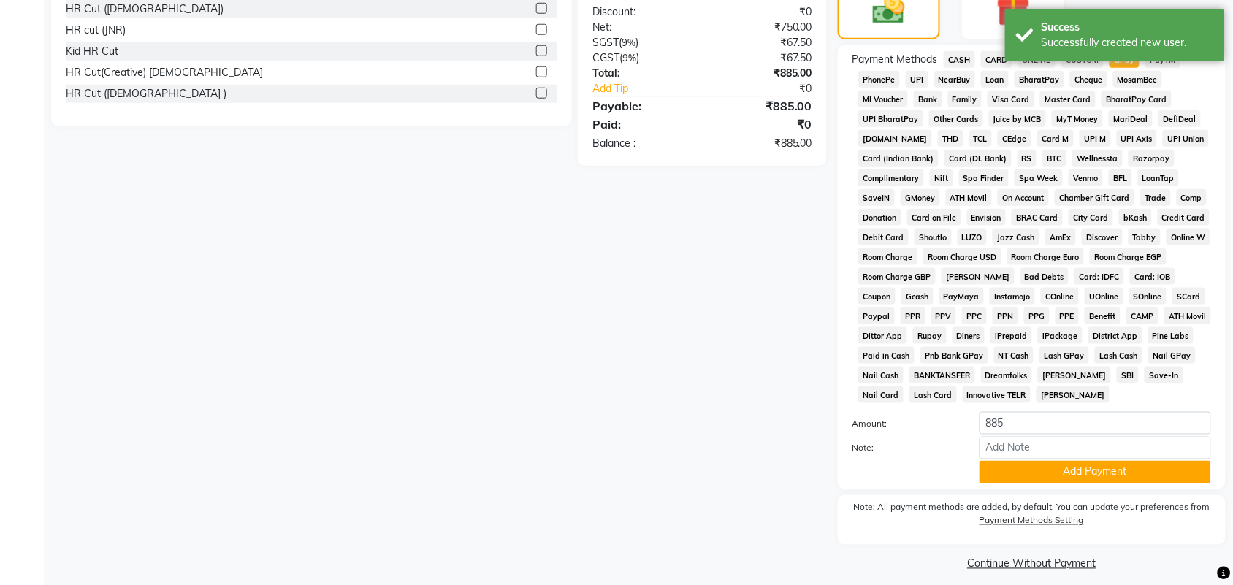
scroll to position [407, 0]
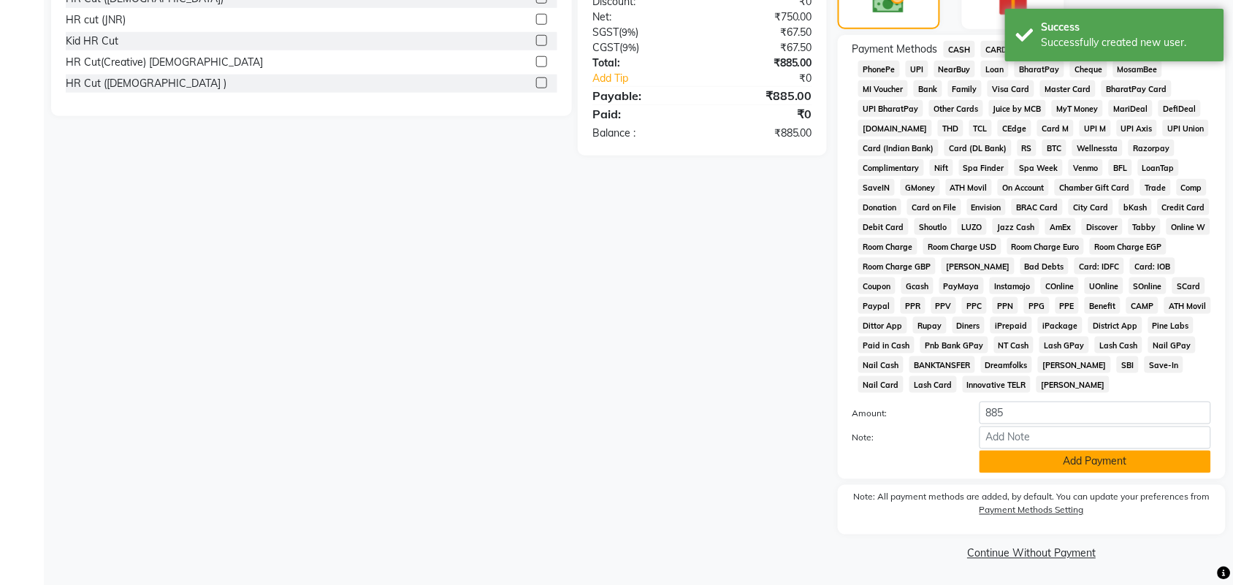
click at [1014, 465] on button "Add Payment" at bounding box center [1096, 462] width 232 height 23
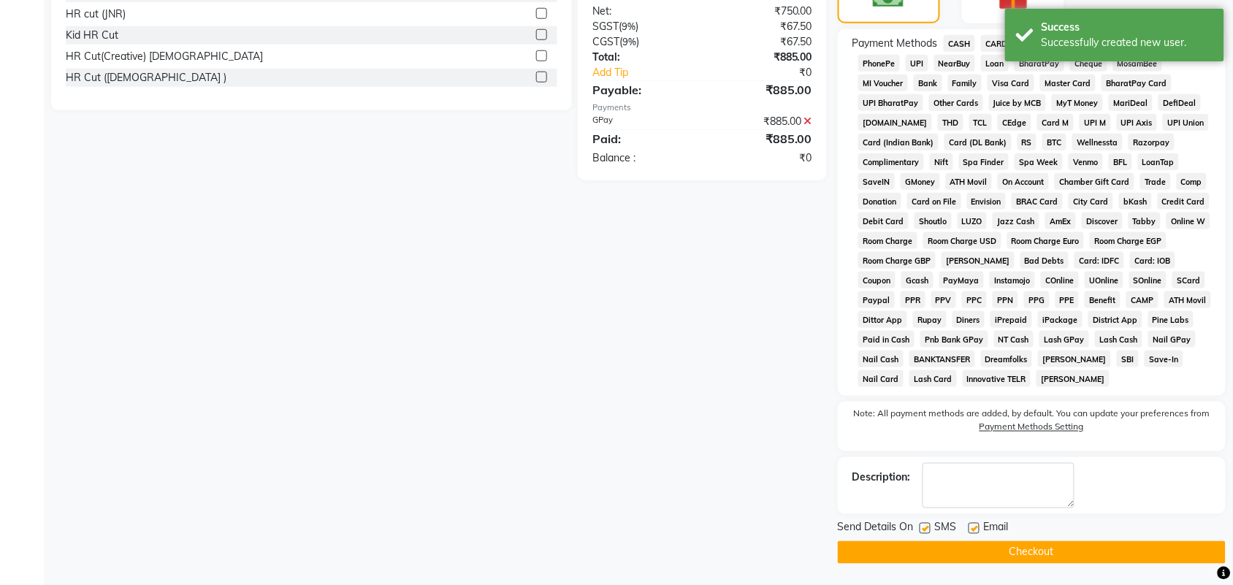
scroll to position [414, 0]
click at [991, 543] on button "Checkout" at bounding box center [1032, 552] width 388 height 23
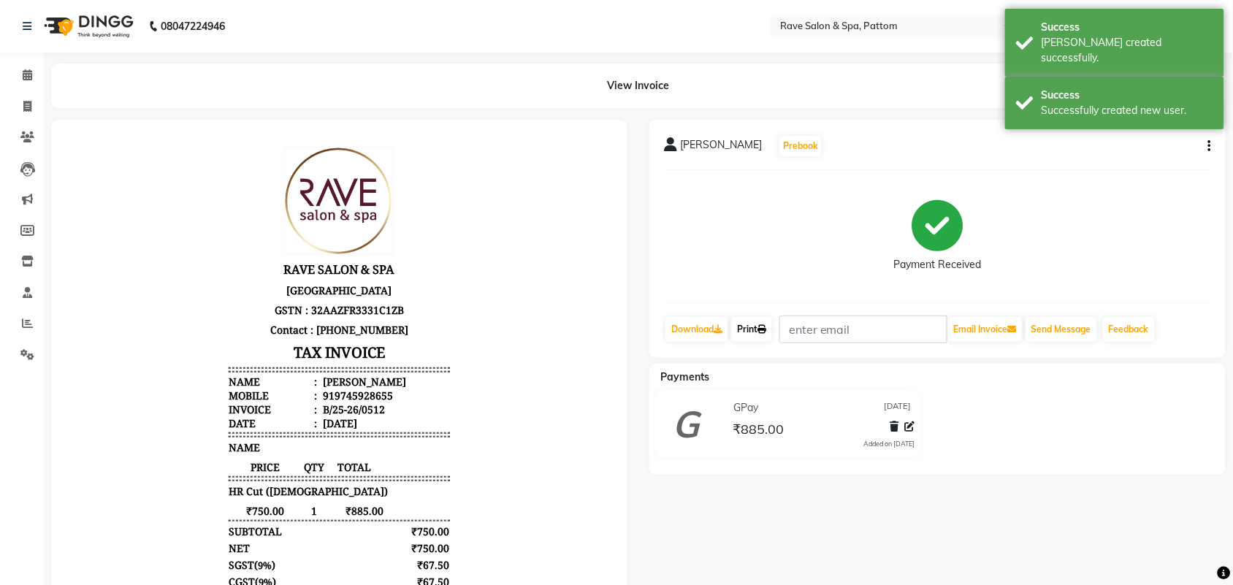
click at [746, 331] on link "Print" at bounding box center [751, 329] width 41 height 25
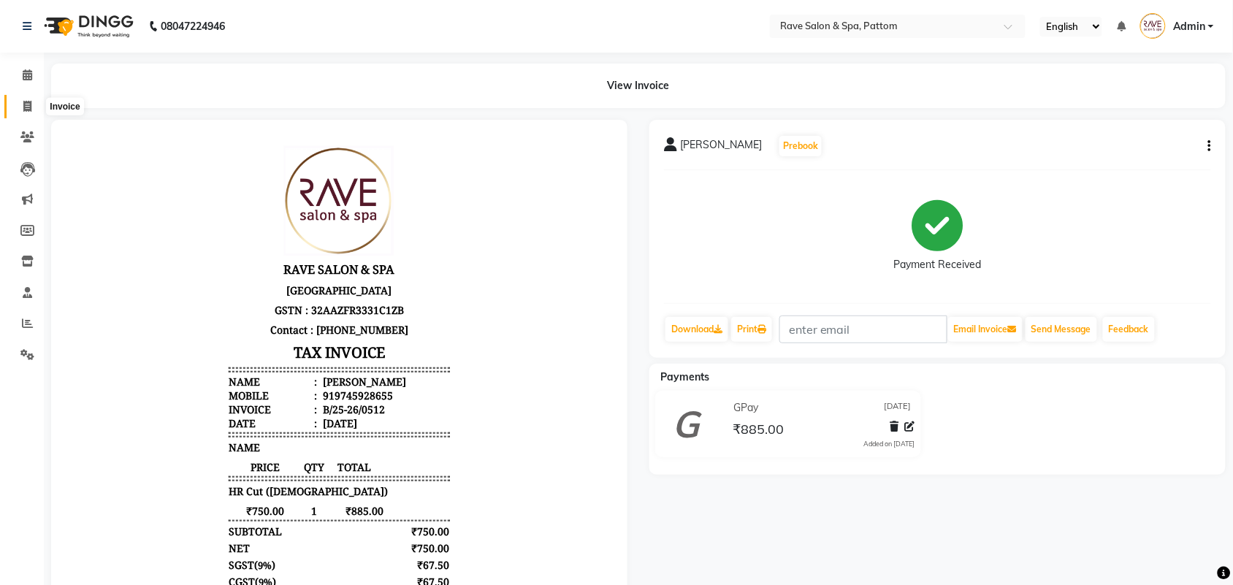
click at [26, 103] on icon at bounding box center [27, 106] width 8 height 11
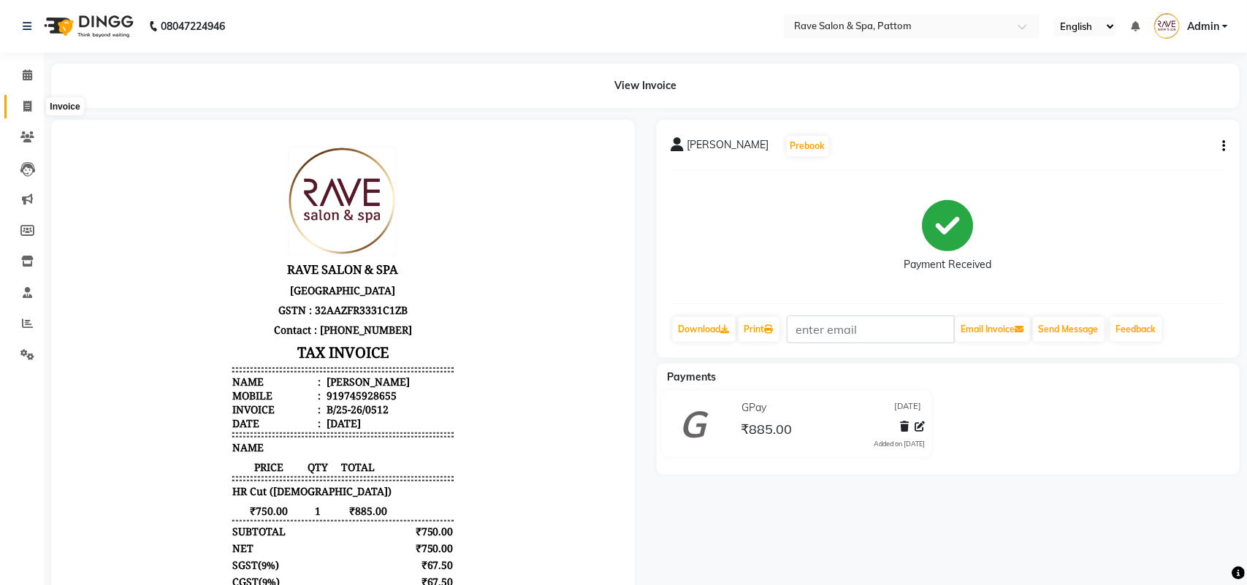
select select "service"
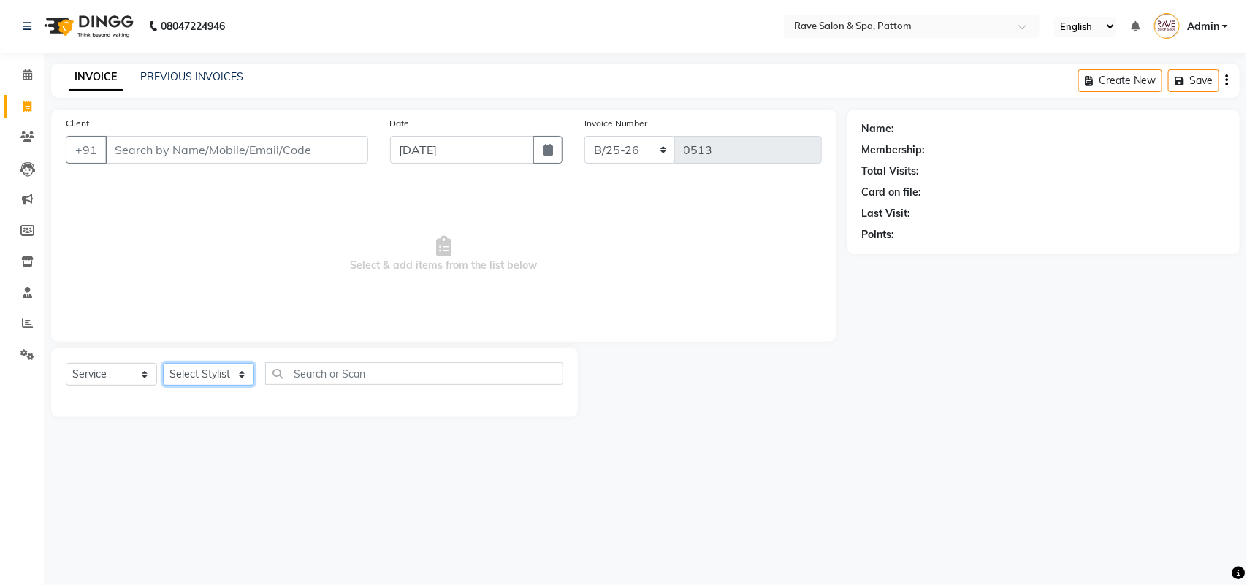
click at [245, 369] on select "Select Stylist Amal Amit Anand ANU Aravind ARUN Bhawana Bibek Bijay Rai Bipendr…" at bounding box center [208, 374] width 91 height 23
select select "16740"
click at [163, 363] on select "Select Stylist Amal Amit Anand ANU Aravind ARUN Bhawana Bibek Bijay Rai Bipendr…" at bounding box center [208, 374] width 91 height 23
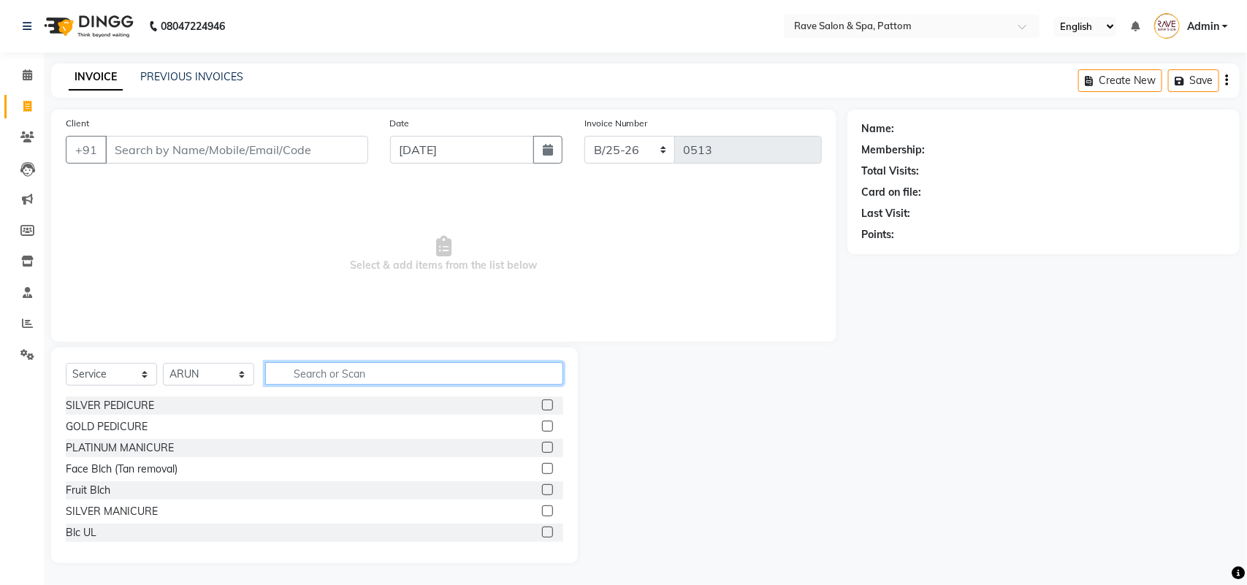
click at [357, 378] on input "text" at bounding box center [414, 373] width 298 height 23
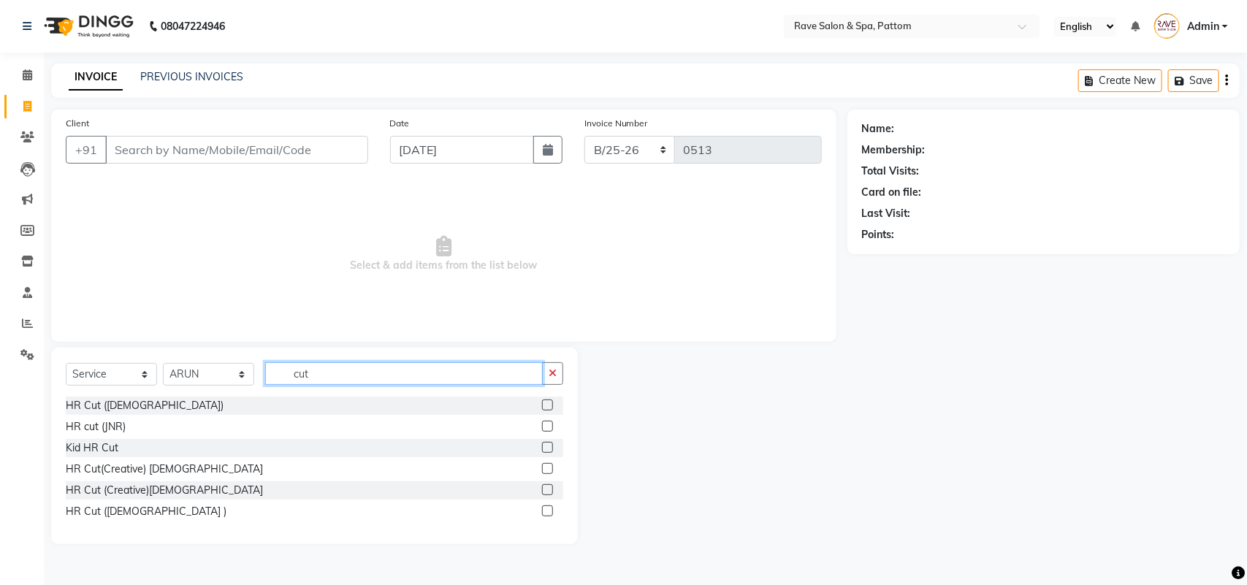
type input "cut"
click at [544, 406] on label at bounding box center [547, 405] width 11 height 11
click at [544, 406] on input "checkbox" at bounding box center [546, 405] width 9 height 9
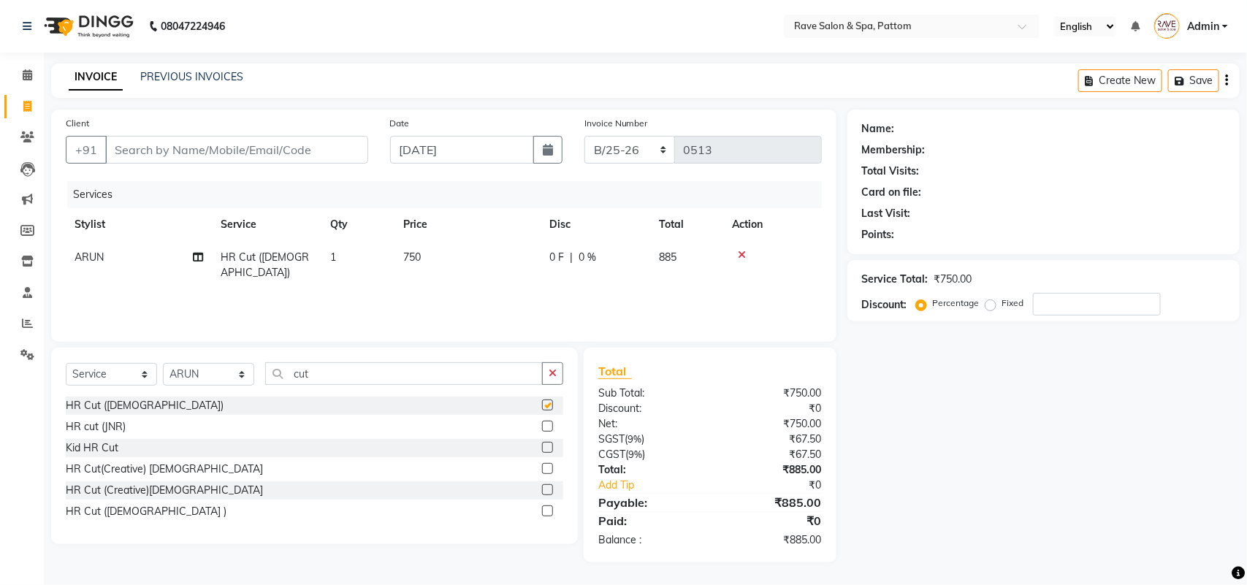
checkbox input "false"
click at [250, 152] on input "Client" at bounding box center [236, 150] width 263 height 28
click at [433, 286] on div "Services Stylist Service Qty Price Disc Total Action ARUN HR Cut (Ladies) 1 750…" at bounding box center [444, 254] width 756 height 146
click at [178, 147] on input "Client" at bounding box center [236, 150] width 263 height 28
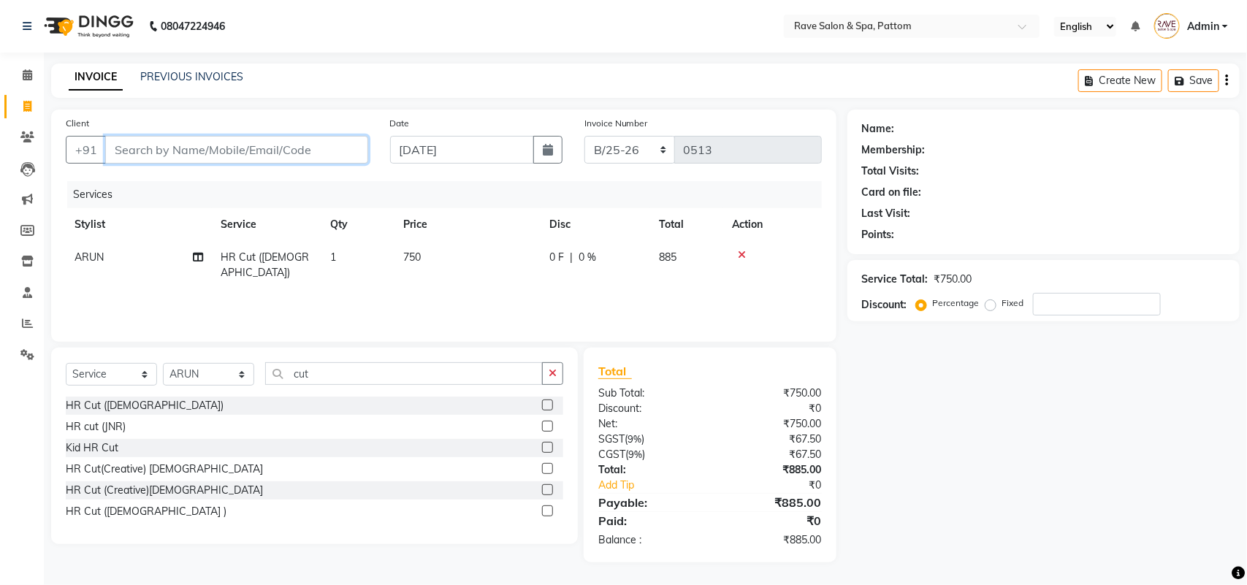
click at [178, 147] on input "Client" at bounding box center [236, 150] width 263 height 28
type input "9"
type input "0"
type input "9961193859"
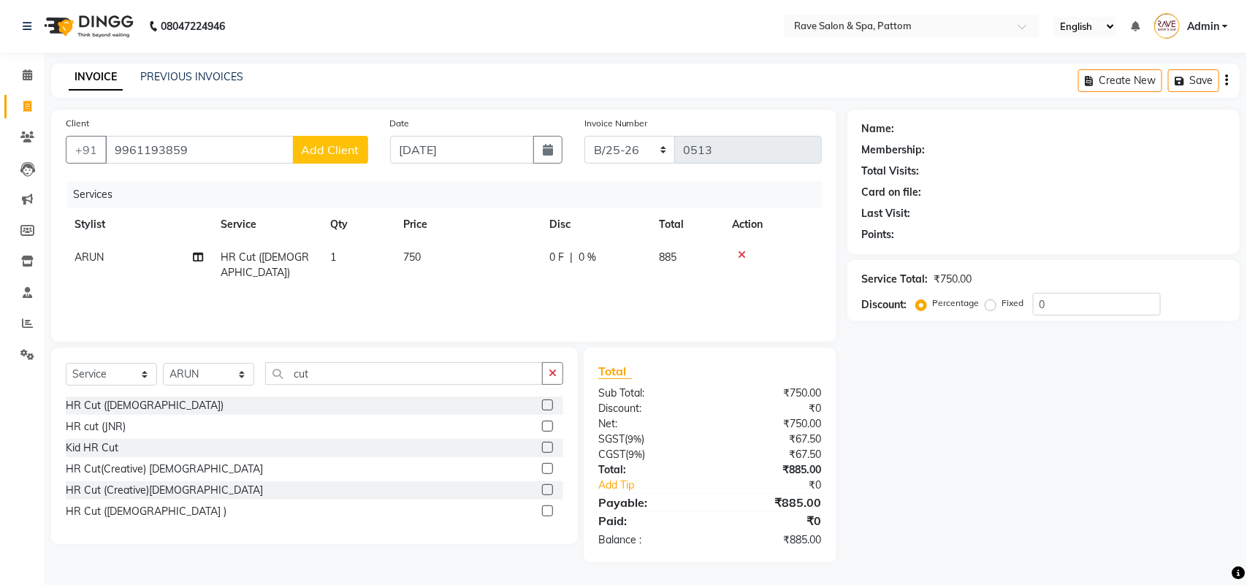
click at [337, 155] on span "Add Client" at bounding box center [331, 149] width 58 height 15
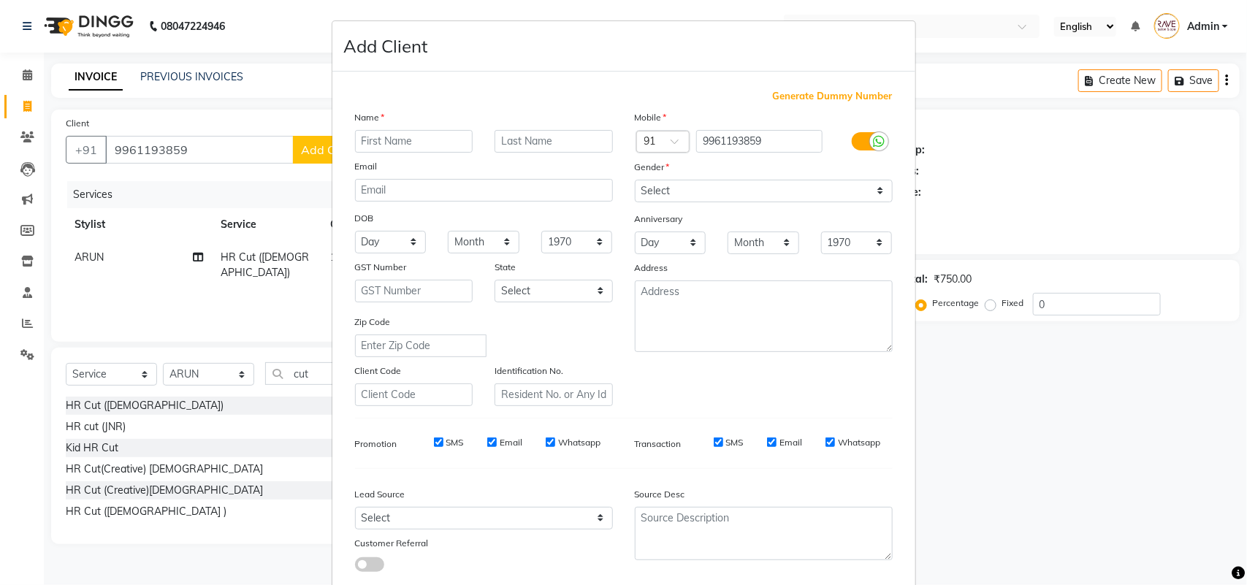
type input "F"
type input "m"
type input "Mumtaz"
click at [498, 143] on input "text" at bounding box center [554, 141] width 118 height 23
type input "Yusif"
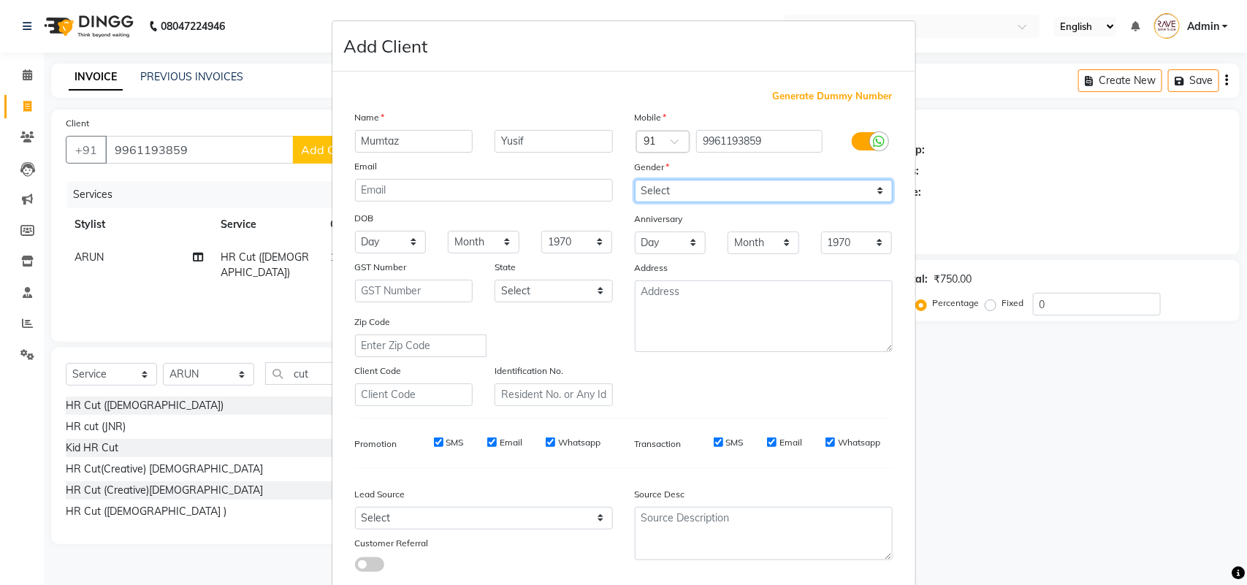
click at [692, 192] on select "Select Male Female Other Prefer Not To Say" at bounding box center [764, 191] width 258 height 23
select select "female"
click at [635, 180] on select "Select Male Female Other Prefer Not To Say" at bounding box center [764, 191] width 258 height 23
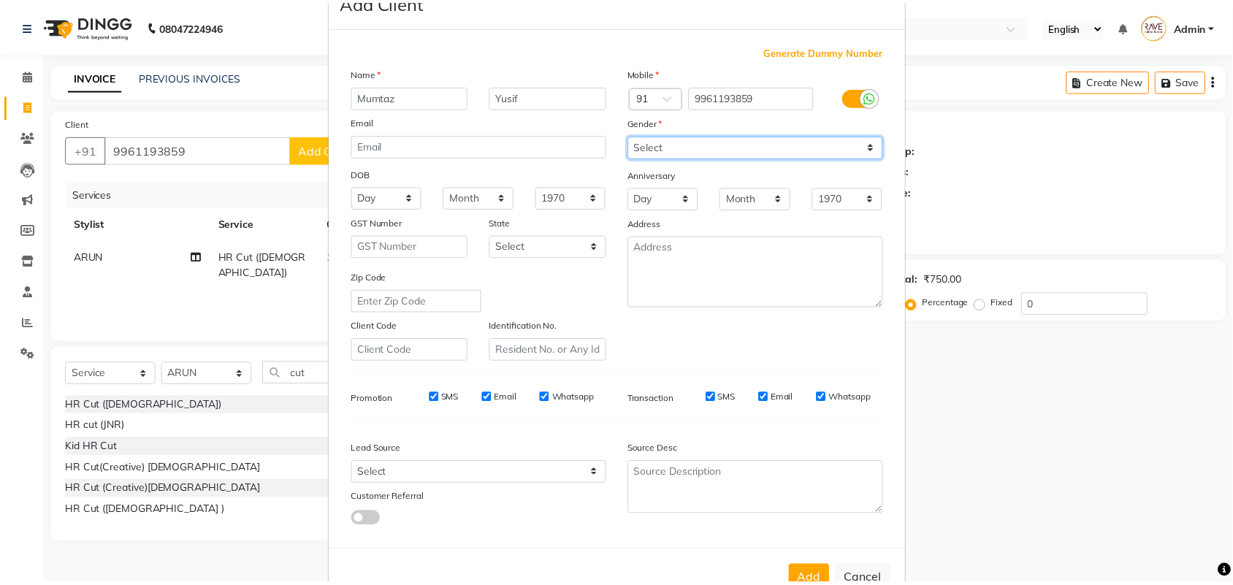
scroll to position [84, 0]
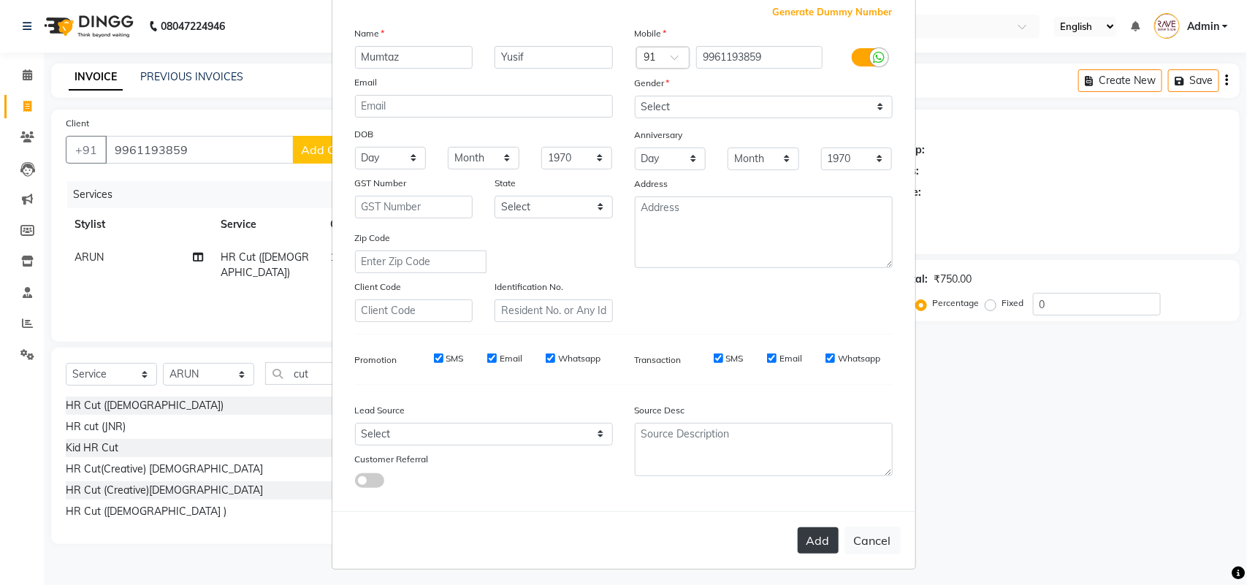
click at [801, 538] on button "Add" at bounding box center [818, 540] width 41 height 26
select select
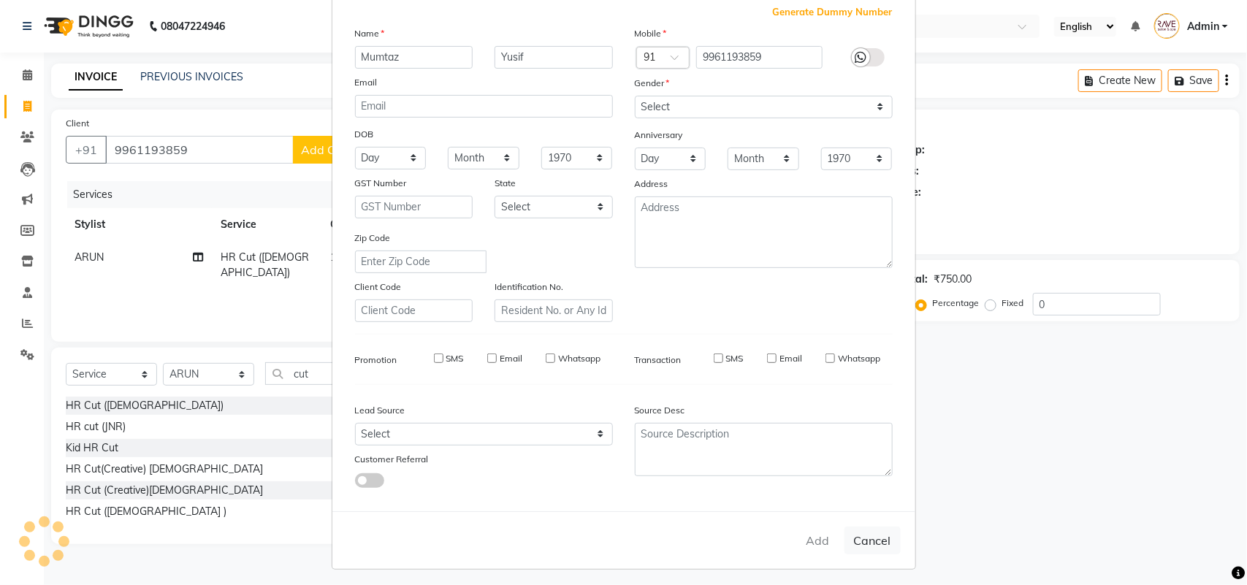
select select
checkbox input "false"
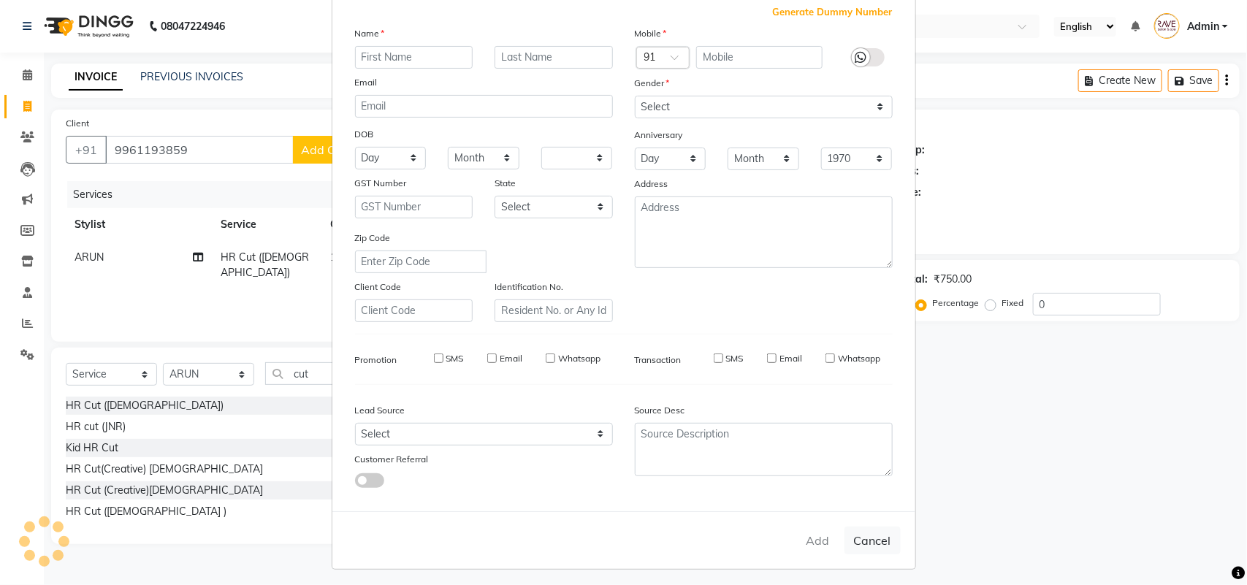
checkbox input "false"
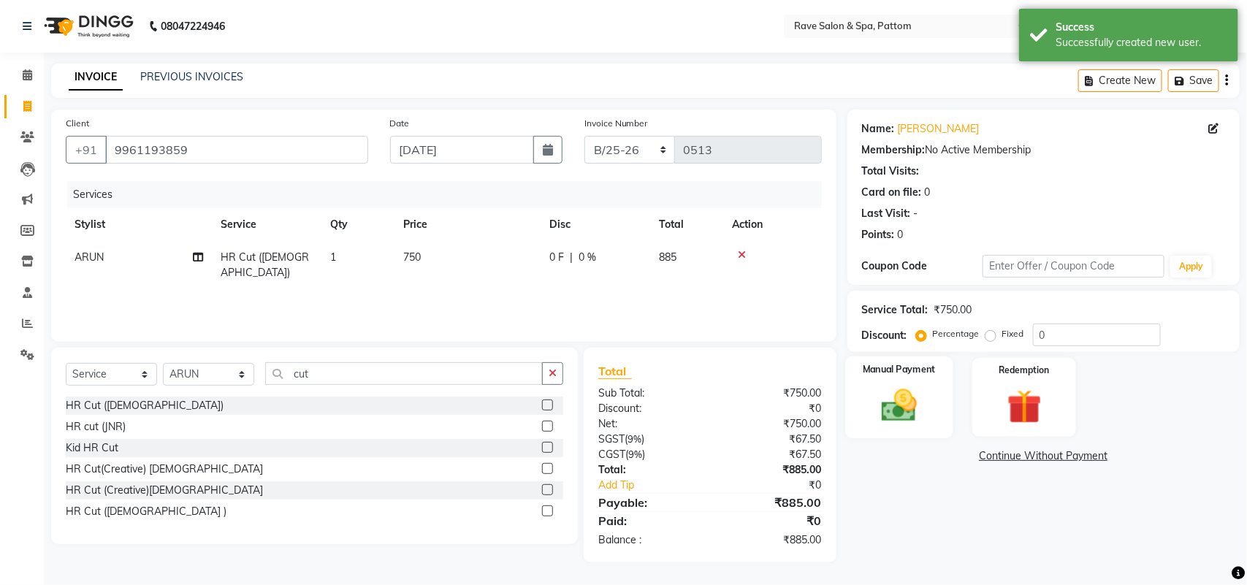
click at [913, 393] on img at bounding box center [899, 405] width 58 height 41
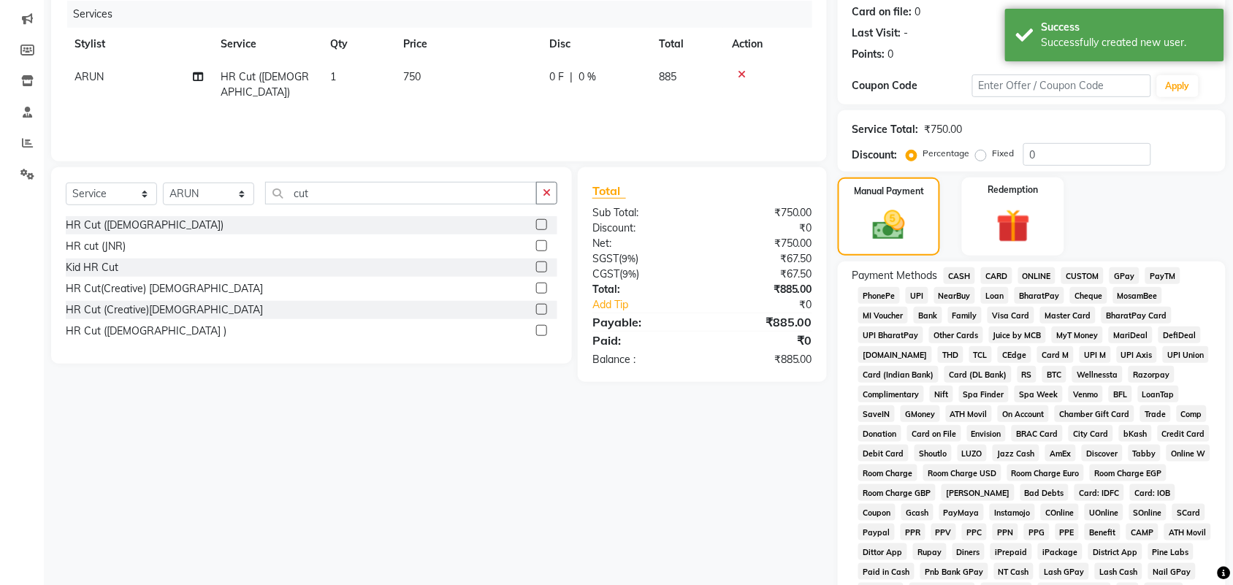
scroll to position [183, 0]
click at [1123, 271] on span "GPay" at bounding box center [1125, 273] width 30 height 17
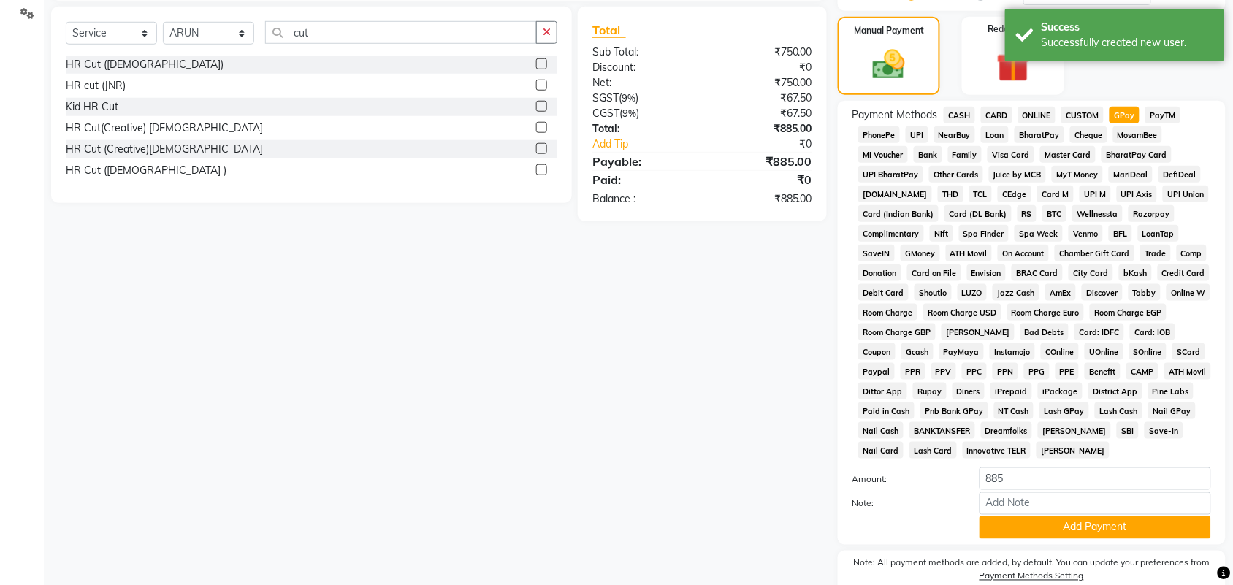
scroll to position [407, 0]
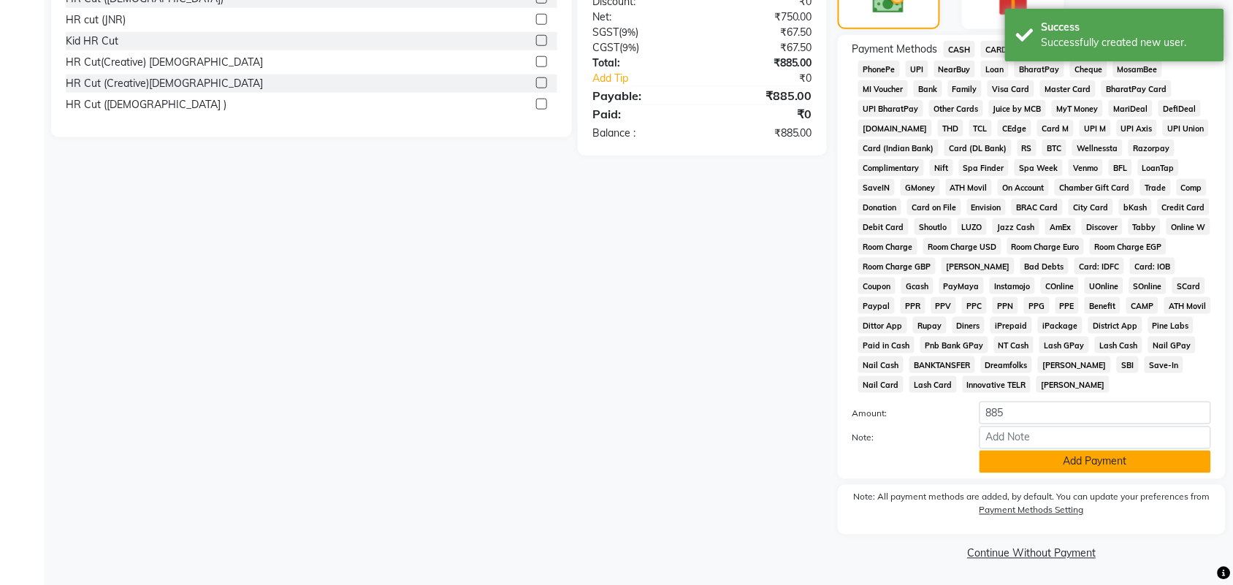
click at [1127, 462] on button "Add Payment" at bounding box center [1096, 462] width 232 height 23
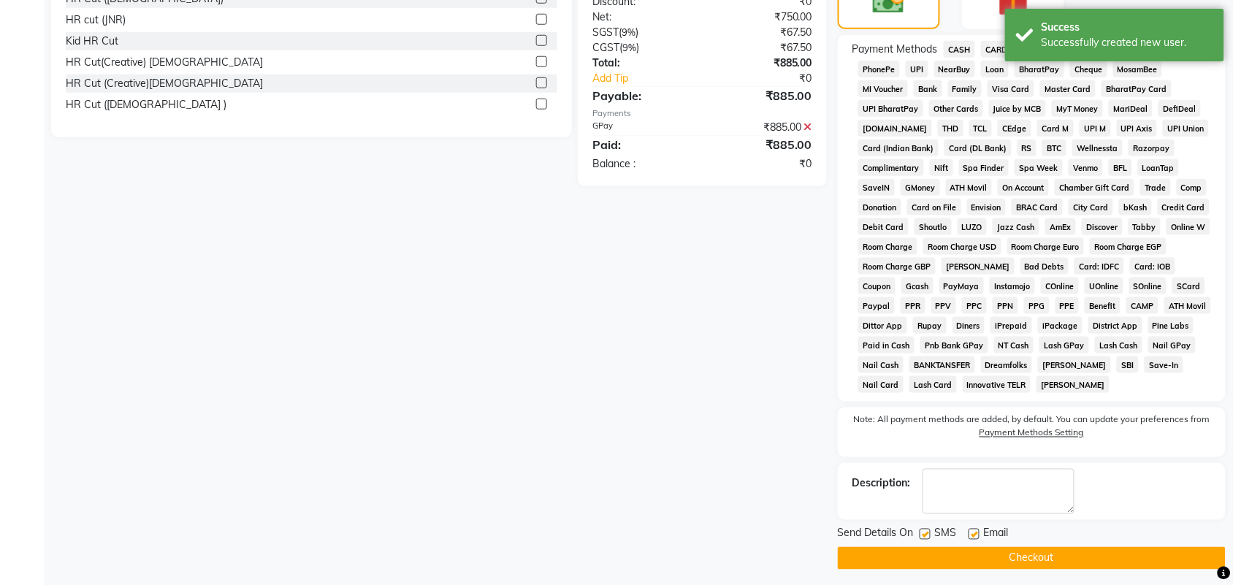
click at [1030, 563] on button "Checkout" at bounding box center [1032, 558] width 388 height 23
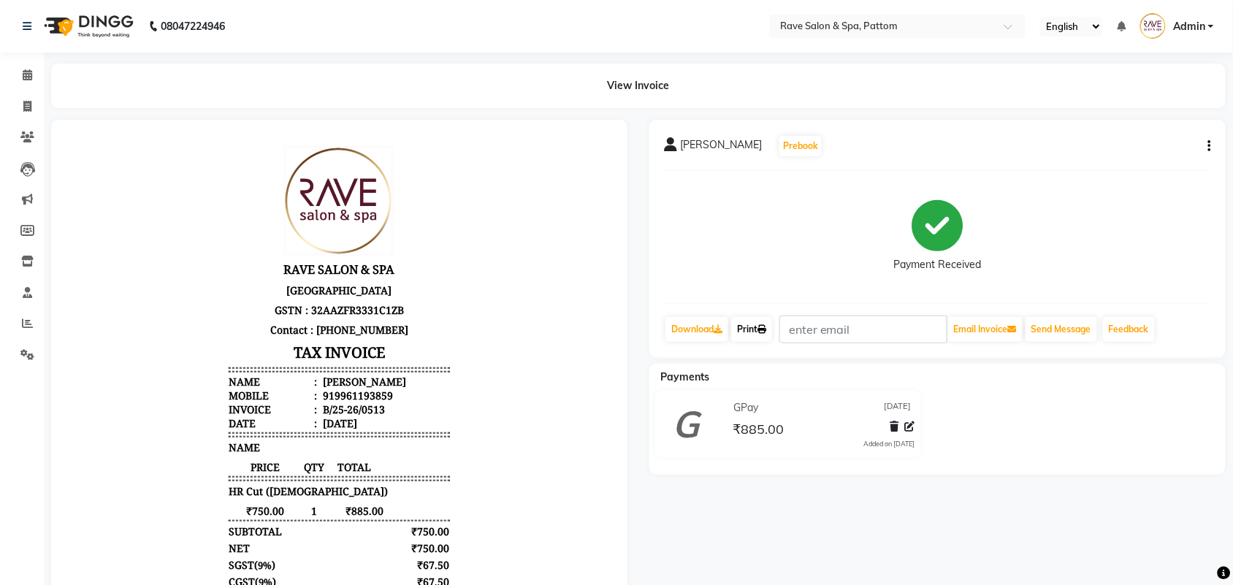
click at [758, 332] on link "Print" at bounding box center [751, 329] width 41 height 25
